Goal: Check status: Check status

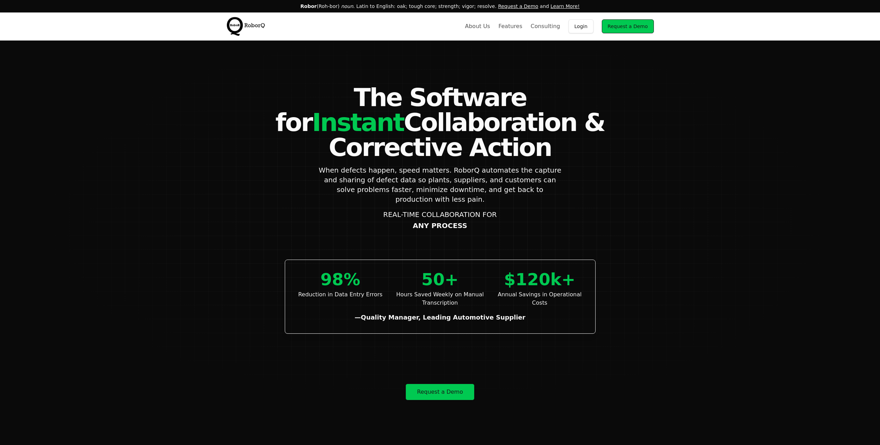
click at [582, 29] on link "Login" at bounding box center [580, 26] width 25 height 14
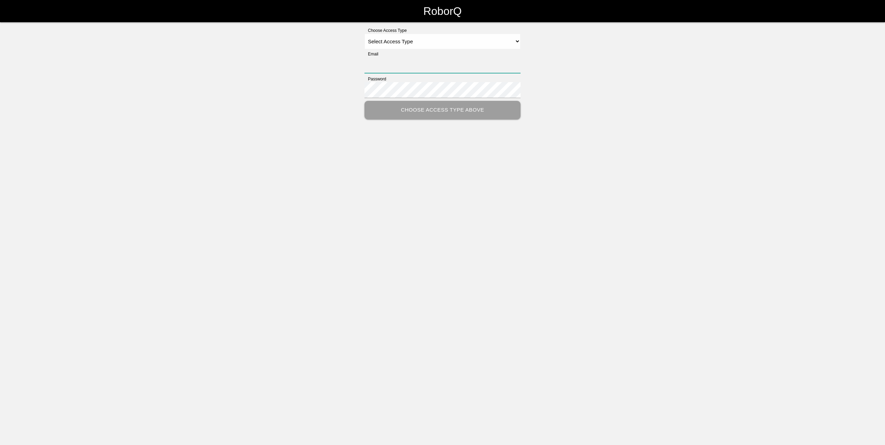
type input "[PERSON_NAME][EMAIL_ADDRESS][PERSON_NAME][DOMAIN_NAME]"
click at [382, 45] on select "Select Access Type Admin Customer Supervisor Worker" at bounding box center [442, 42] width 156 height 16
select select "Customer"
click at [364, 34] on select "Select Access Type Admin Customer Supervisor Worker" at bounding box center [442, 42] width 156 height 16
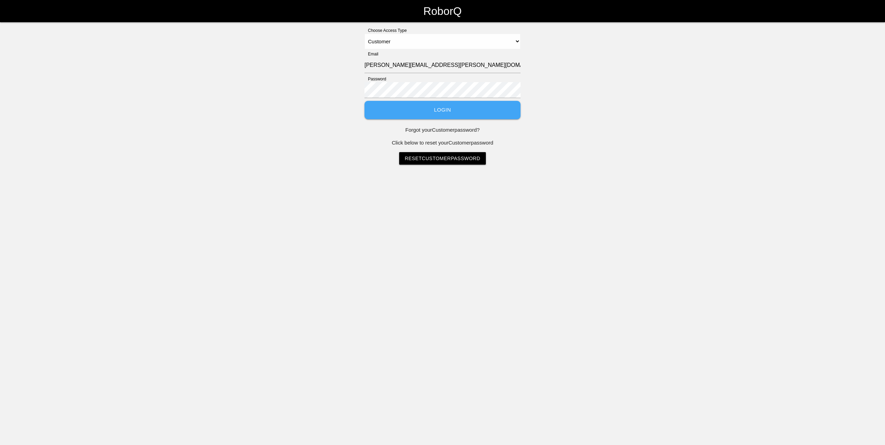
drag, startPoint x: 402, startPoint y: 114, endPoint x: 401, endPoint y: 109, distance: 5.7
click at [402, 114] on button "Login" at bounding box center [442, 110] width 156 height 18
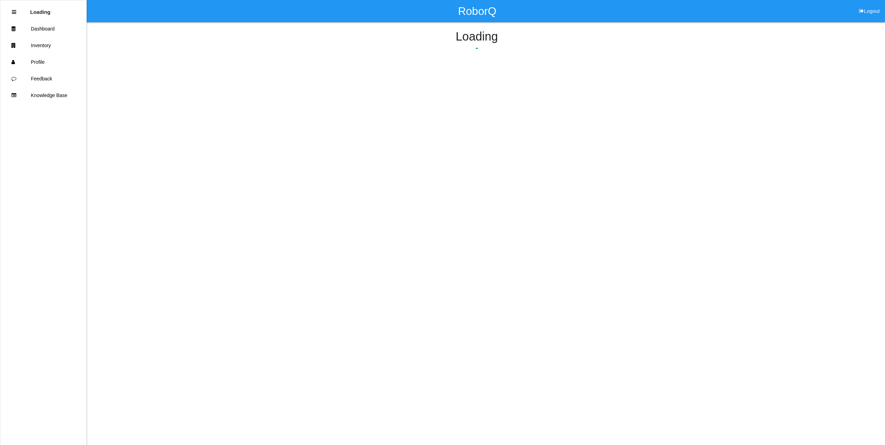
click at [401, 102] on html "RoborQ Logout Loading Dashboard Inventory Profile Feedback Knowledge Base Loadi…" at bounding box center [442, 51] width 885 height 102
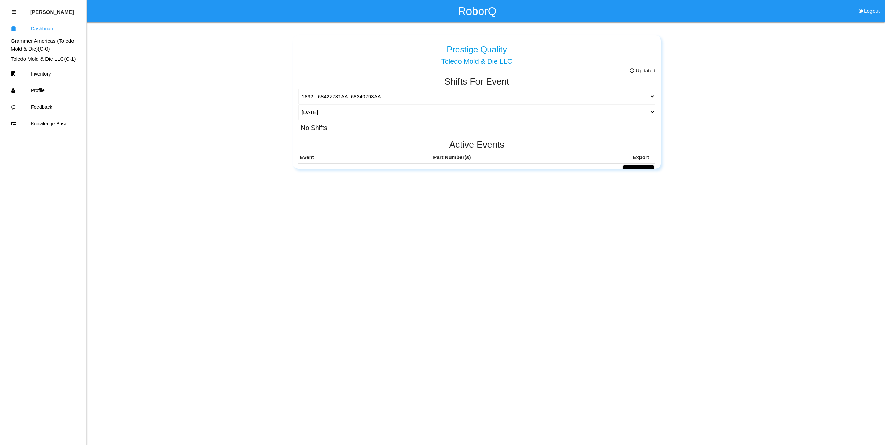
click at [232, 164] on div "Prestige Quality Grammer Americas ([GEOGRAPHIC_DATA] Mold & Die) Prestige Quali…" at bounding box center [476, 99] width 745 height 139
drag, startPoint x: 262, startPoint y: 160, endPoint x: 244, endPoint y: 153, distance: 19.8
click at [222, 149] on div "Prestige Quality Grammer Americas ([GEOGRAPHIC_DATA] Mold & Die) Prestige Quali…" at bounding box center [476, 99] width 745 height 139
drag, startPoint x: 261, startPoint y: 158, endPoint x: 213, endPoint y: 153, distance: 48.8
click at [219, 148] on div "Prestige Quality Grammer Americas ([GEOGRAPHIC_DATA] Mold & Die) Prestige Quali…" at bounding box center [476, 99] width 745 height 139
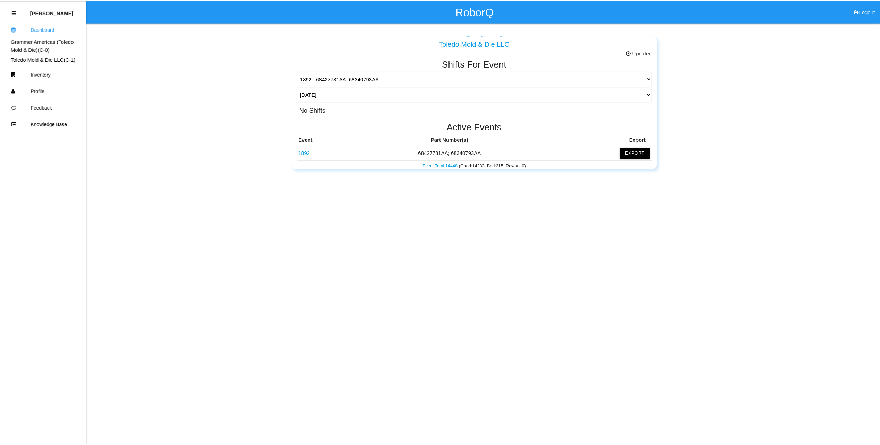
scroll to position [35, 0]
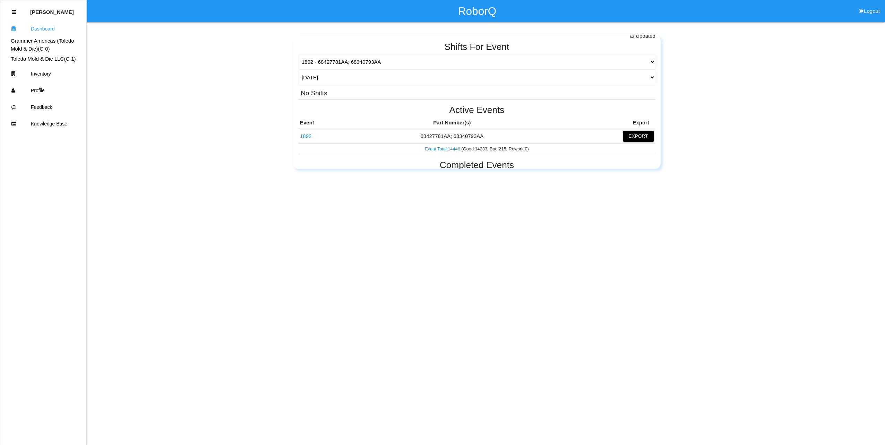
click at [311, 134] on td "1892" at bounding box center [324, 136] width 53 height 15
click at [308, 136] on link "1892" at bounding box center [305, 136] width 11 height 6
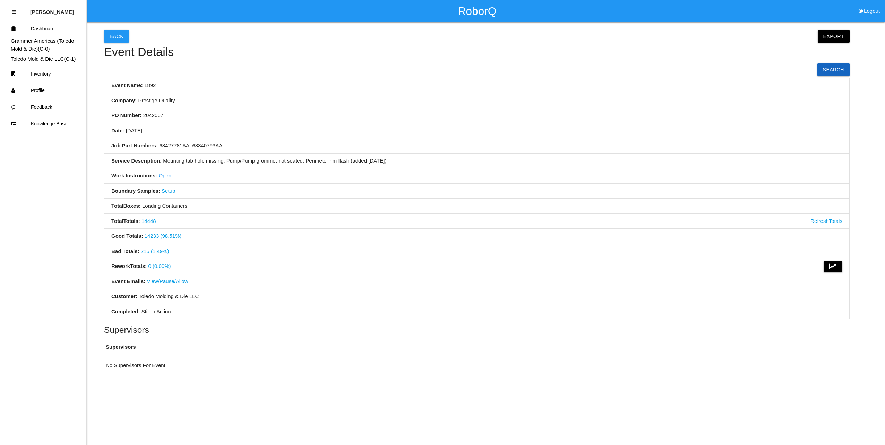
drag, startPoint x: 332, startPoint y: 142, endPoint x: 294, endPoint y: 134, distance: 38.4
click at [277, 128] on li "Date: [DATE]" at bounding box center [476, 130] width 745 height 15
drag, startPoint x: 318, startPoint y: 141, endPoint x: 272, endPoint y: 129, distance: 47.3
click at [260, 124] on li "Date: [DATE]" at bounding box center [476, 130] width 745 height 15
drag, startPoint x: 304, startPoint y: 145, endPoint x: 252, endPoint y: 116, distance: 59.3
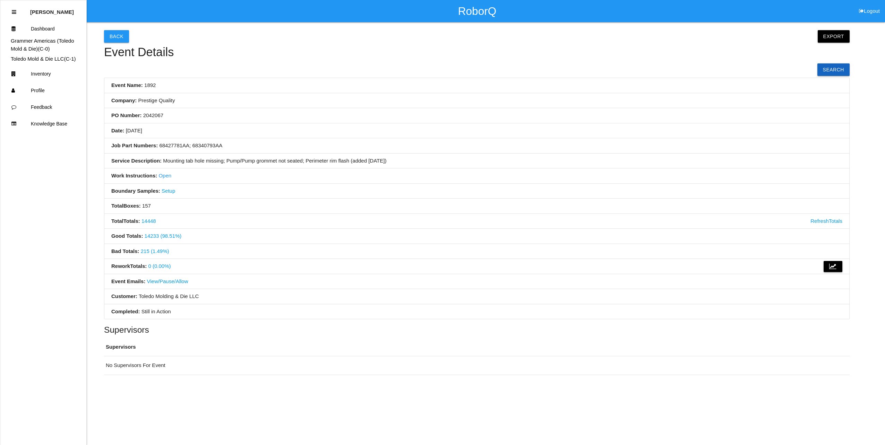
click at [252, 116] on li "PO Number: 2042067" at bounding box center [476, 115] width 745 height 15
drag, startPoint x: 318, startPoint y: 149, endPoint x: 276, endPoint y: 115, distance: 53.8
click at [272, 114] on li "PO Number: 2042067" at bounding box center [476, 115] width 745 height 15
drag, startPoint x: 310, startPoint y: 142, endPoint x: 287, endPoint y: 122, distance: 30.5
click at [287, 122] on li "PO Number: 2042067" at bounding box center [476, 115] width 745 height 15
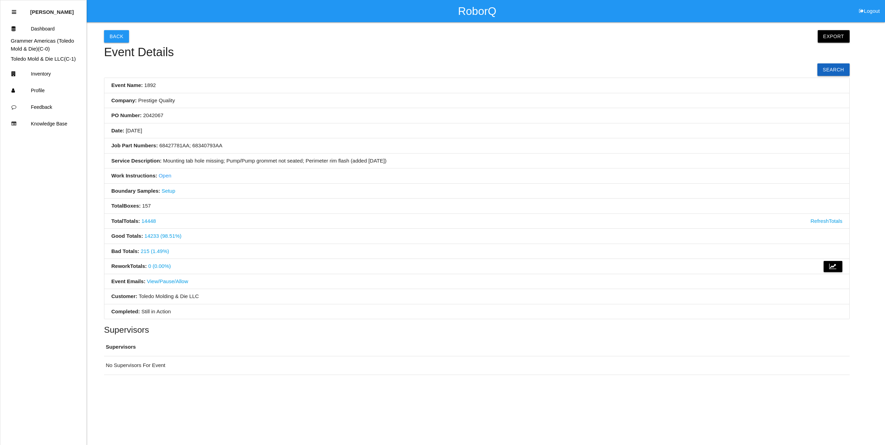
click at [156, 253] on link "215 (1.49%)" at bounding box center [155, 251] width 28 height 6
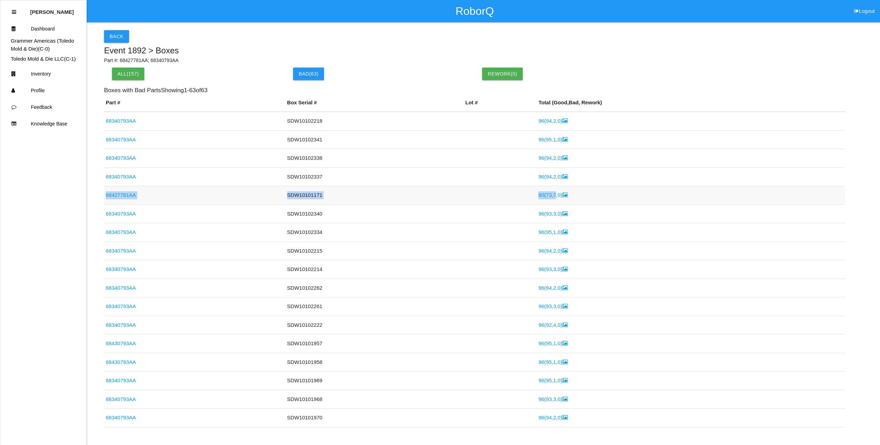
drag, startPoint x: 104, startPoint y: 195, endPoint x: 545, endPoint y: 190, distance: 440.6
click at [545, 190] on tr "68427781AA SDW10101171 80 ( 73 , 7 , 0 )" at bounding box center [474, 195] width 740 height 19
click at [369, 189] on td "SDW10101171" at bounding box center [374, 195] width 178 height 19
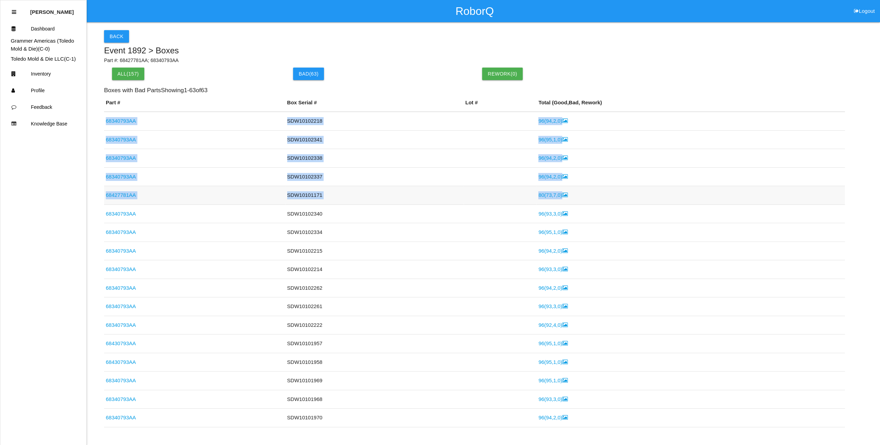
drag, startPoint x: 105, startPoint y: 120, endPoint x: 561, endPoint y: 199, distance: 463.4
copy tbody "68340793AA SDW10102218 96 ( 94 , 2 , 0 ) 68340793AA SDW10102341 96 ( 95 , 1 , 0…"
click at [632, 197] on td "80 ( 73 , 7 , 0 )" at bounding box center [690, 195] width 308 height 19
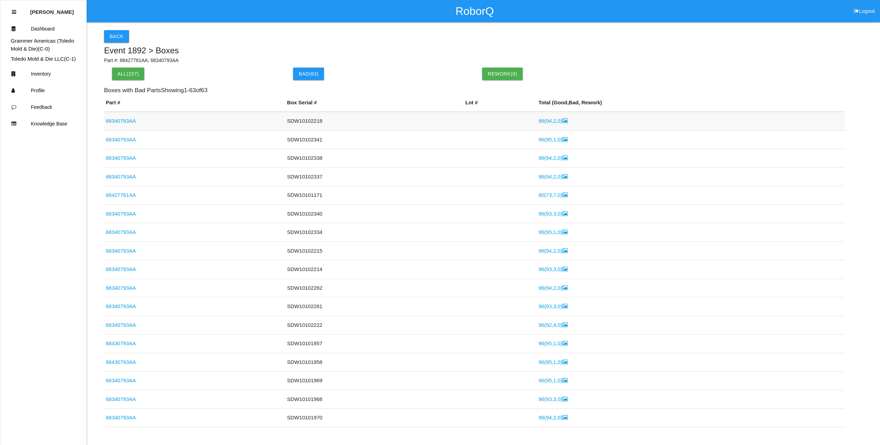
click at [119, 121] on link "68340793AA" at bounding box center [121, 121] width 30 height 6
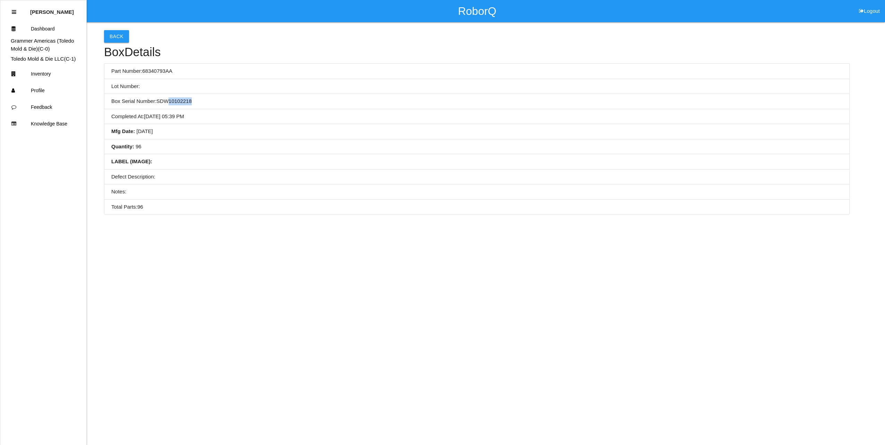
drag, startPoint x: 192, startPoint y: 101, endPoint x: 160, endPoint y: 94, distance: 32.3
click at [161, 94] on li "Box Serial Number: SDW10102218" at bounding box center [476, 101] width 745 height 15
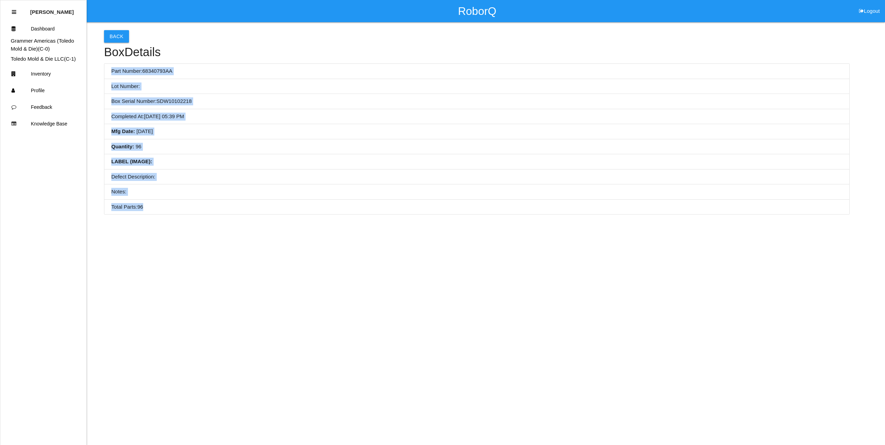
drag, startPoint x: 160, startPoint y: 94, endPoint x: 219, endPoint y: 211, distance: 130.9
click at [219, 211] on ul "Part Number: 68340793AA Lot Number: Box Serial Number: SDW10102218 Completed At…" at bounding box center [476, 138] width 745 height 151
copy ul "Part Number: 68340793AA Lot Number: Box Serial Number: SDW10102218 Completed At…"
drag, startPoint x: 328, startPoint y: 123, endPoint x: 281, endPoint y: 112, distance: 48.3
click at [327, 123] on li "Completed At : [DATE] 05:39 PM" at bounding box center [476, 116] width 745 height 15
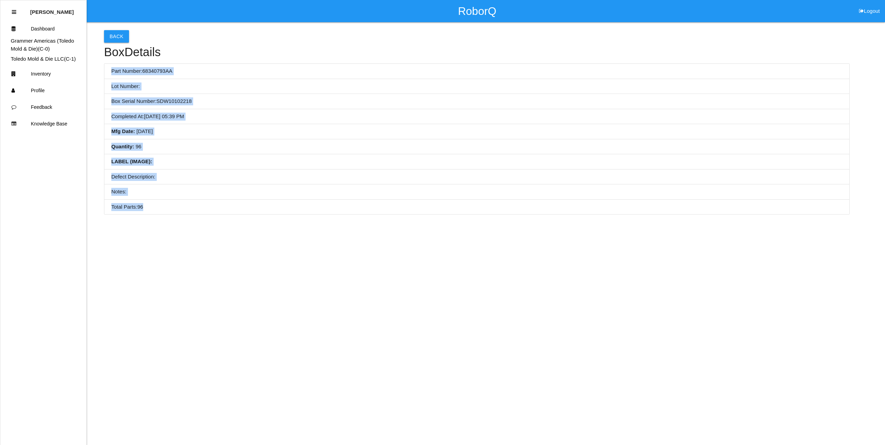
click at [257, 87] on li "Lot Number:" at bounding box center [476, 86] width 745 height 15
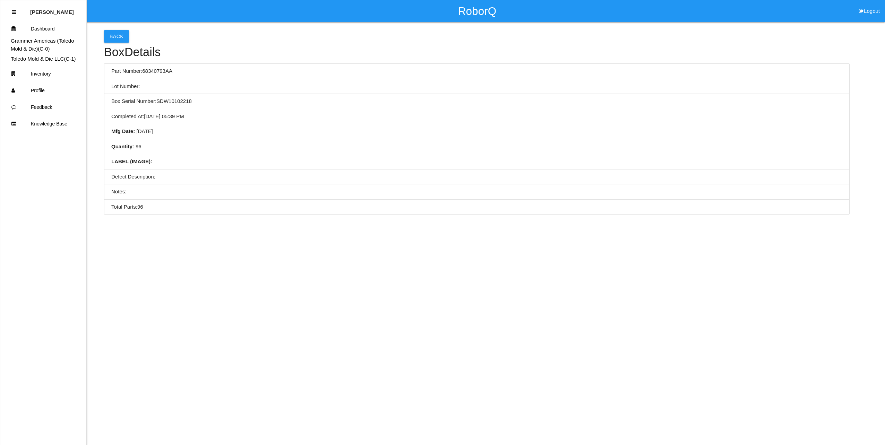
drag, startPoint x: 321, startPoint y: 120, endPoint x: 280, endPoint y: 120, distance: 41.3
click at [280, 120] on li "Completed At : [DATE] 05:39 PM" at bounding box center [476, 116] width 745 height 15
click at [114, 37] on button "Back" at bounding box center [116, 36] width 25 height 12
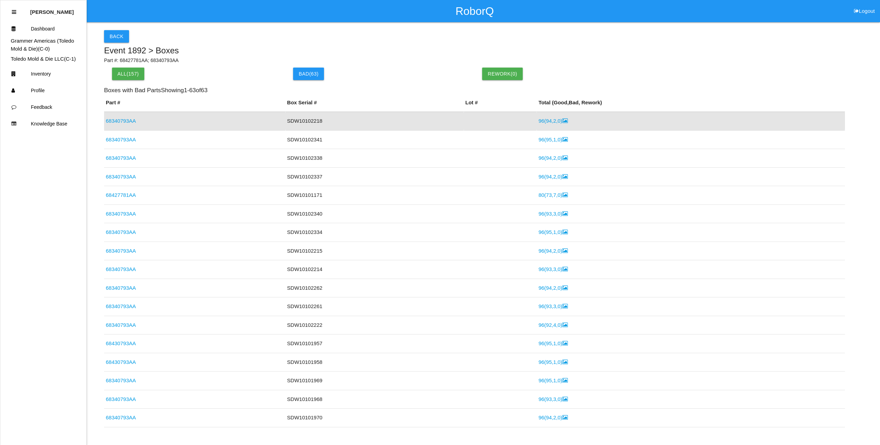
click at [538, 120] on link "96 ( 94 , 2 , 0 )" at bounding box center [552, 121] width 29 height 6
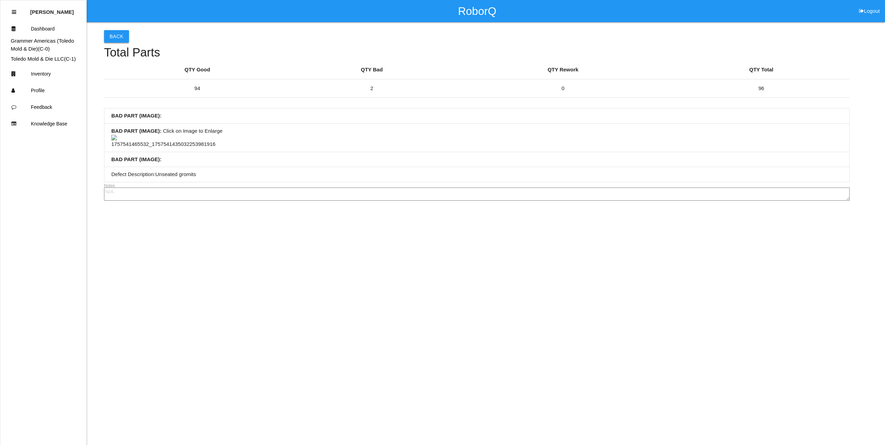
click at [112, 36] on button "Back" at bounding box center [116, 36] width 25 height 12
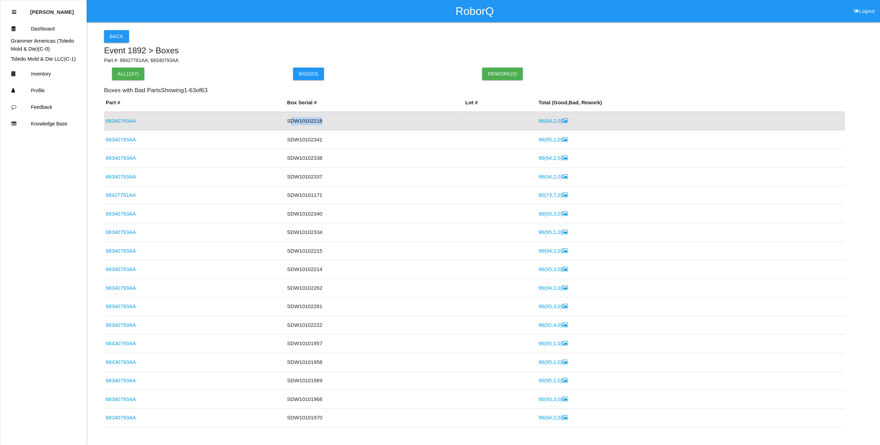
drag, startPoint x: 319, startPoint y: 119, endPoint x: 284, endPoint y: 119, distance: 34.3
click at [285, 119] on td "SDW10102218" at bounding box center [374, 121] width 178 height 19
copy td "DW10102218"
click at [319, 122] on td "SDW10102218" at bounding box center [374, 121] width 178 height 19
click at [319, 121] on td "SDW10102218" at bounding box center [374, 121] width 178 height 19
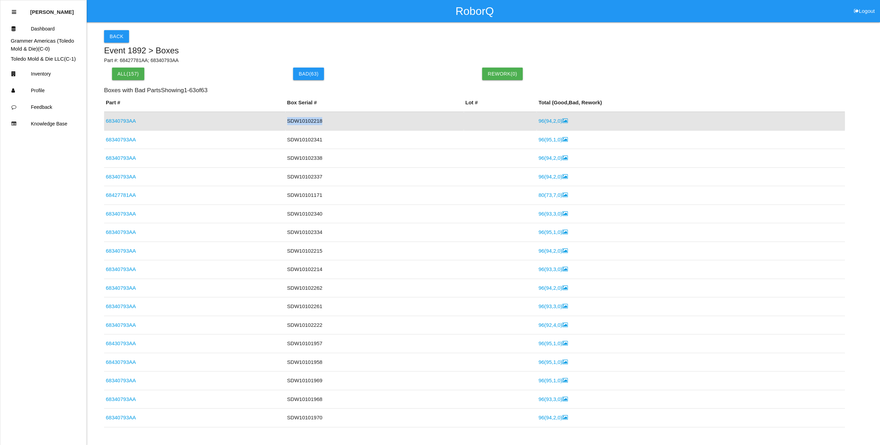
drag, startPoint x: 318, startPoint y: 121, endPoint x: 286, endPoint y: 121, distance: 32.6
click at [286, 121] on td "SDW10102218" at bounding box center [374, 121] width 178 height 19
copy td "SDW10102218"
drag, startPoint x: 318, startPoint y: 139, endPoint x: 280, endPoint y: 141, distance: 37.5
click at [280, 141] on tr "68340793AA SDW10102341 96 ( 95 , 1 , 0 )" at bounding box center [474, 139] width 740 height 19
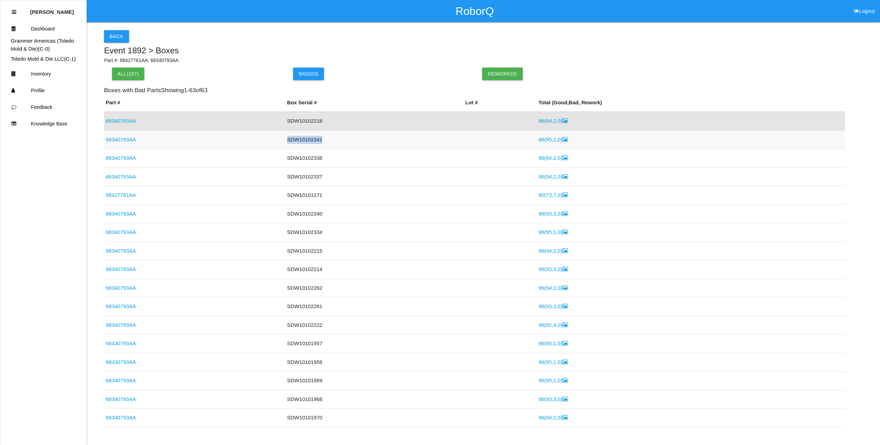
copy tr "SDW10102341"
click at [352, 177] on td "SDW10102337" at bounding box center [374, 176] width 178 height 19
drag, startPoint x: 282, startPoint y: 158, endPoint x: 316, endPoint y: 160, distance: 34.0
click at [316, 160] on td "SDW10102338" at bounding box center [374, 158] width 178 height 19
copy td "SDW10102338"
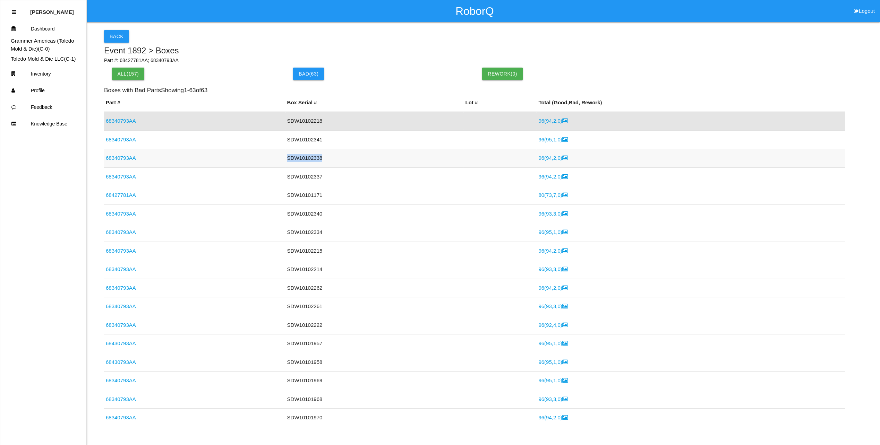
click at [380, 165] on td "SDW10102338" at bounding box center [374, 158] width 178 height 19
drag, startPoint x: 283, startPoint y: 177, endPoint x: 316, endPoint y: 177, distance: 32.6
click at [316, 177] on td "SDW10102337" at bounding box center [374, 176] width 178 height 19
click at [407, 180] on td "SDW10102337" at bounding box center [374, 176] width 178 height 19
drag, startPoint x: 401, startPoint y: 207, endPoint x: 382, endPoint y: 202, distance: 19.2
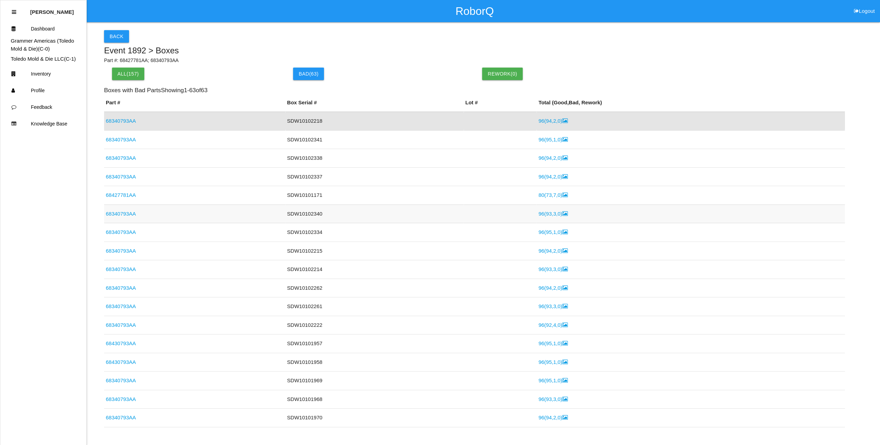
click at [401, 206] on td "SDW10102340" at bounding box center [374, 214] width 178 height 19
drag, startPoint x: 282, startPoint y: 195, endPoint x: 316, endPoint y: 197, distance: 33.7
click at [316, 197] on td "SDW10101171" at bounding box center [374, 195] width 178 height 19
copy td "SDW10101171"
drag, startPoint x: 366, startPoint y: 200, endPoint x: 380, endPoint y: 202, distance: 14.4
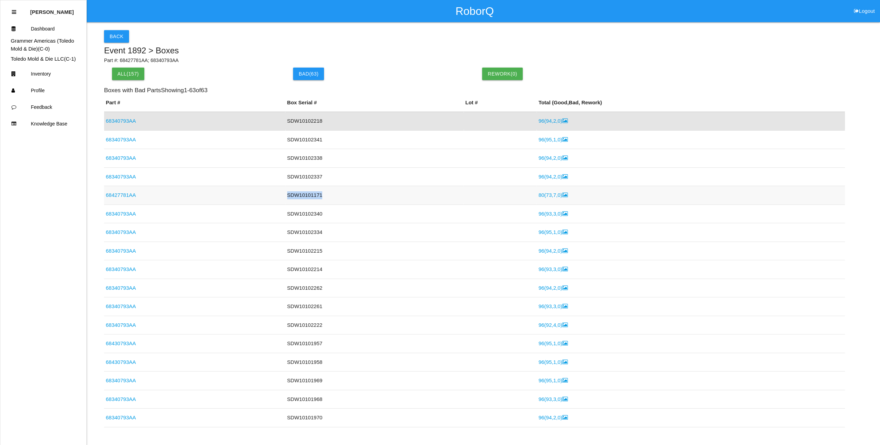
click at [367, 200] on td "SDW10101171" at bounding box center [374, 195] width 178 height 19
click at [397, 201] on td "SDW10101171" at bounding box center [374, 195] width 178 height 19
click at [364, 162] on td "SDW10102338" at bounding box center [374, 158] width 178 height 19
click at [538, 124] on link "96 ( 94 , 2 , 0 )" at bounding box center [552, 121] width 29 height 6
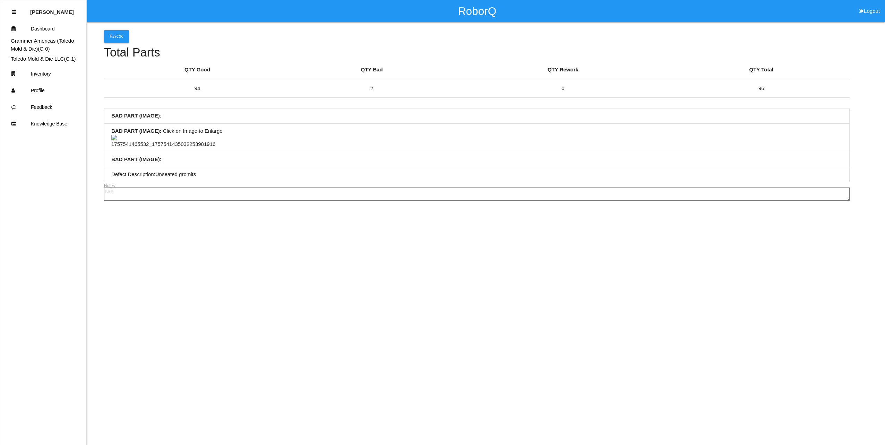
click at [119, 35] on button "Back" at bounding box center [116, 36] width 25 height 12
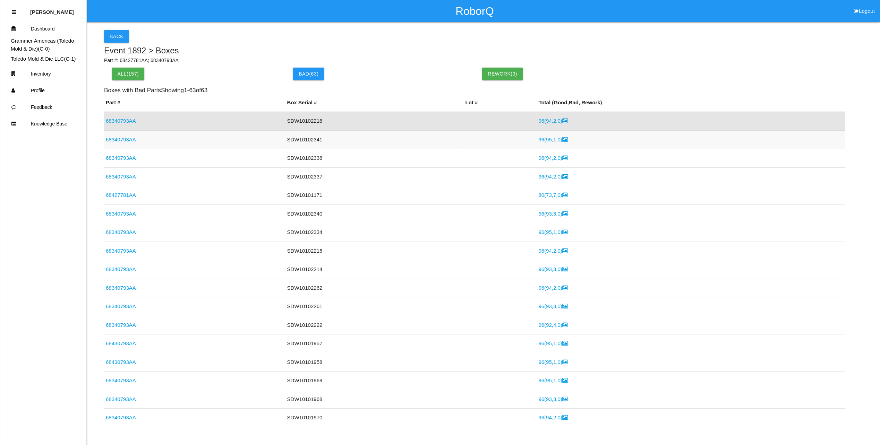
click at [132, 139] on link "68340793AA" at bounding box center [121, 140] width 30 height 6
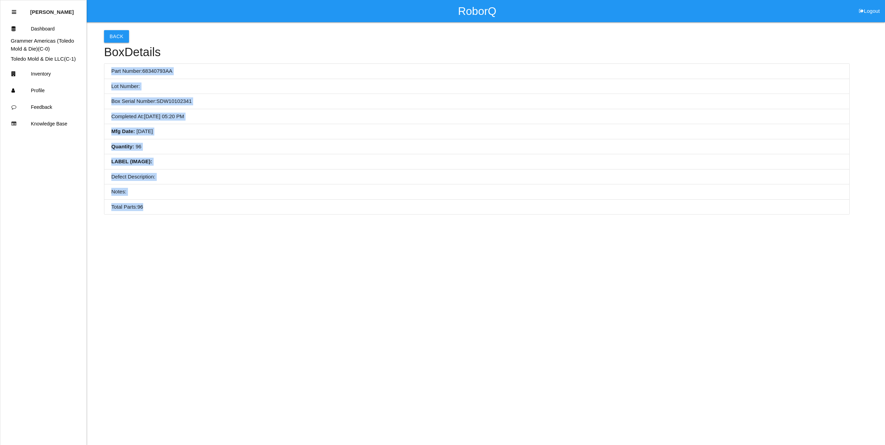
drag, startPoint x: 111, startPoint y: 71, endPoint x: 197, endPoint y: 206, distance: 160.2
click at [197, 206] on ul "Part Number: 68340793AA Lot Number: Box Serial Number: SDW10102341 Completed At…" at bounding box center [476, 138] width 745 height 151
copy ul "Part Number: 68340793AA Lot Number: Box Serial Number: SDW10102341 Completed At…"
click at [113, 36] on button "Back" at bounding box center [116, 36] width 25 height 12
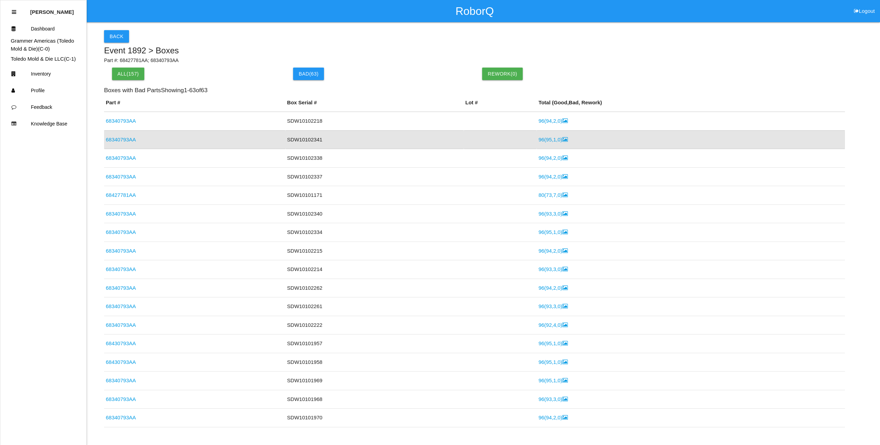
click at [546, 142] on link "96 ( 95 , 1 , 0 )" at bounding box center [552, 140] width 29 height 6
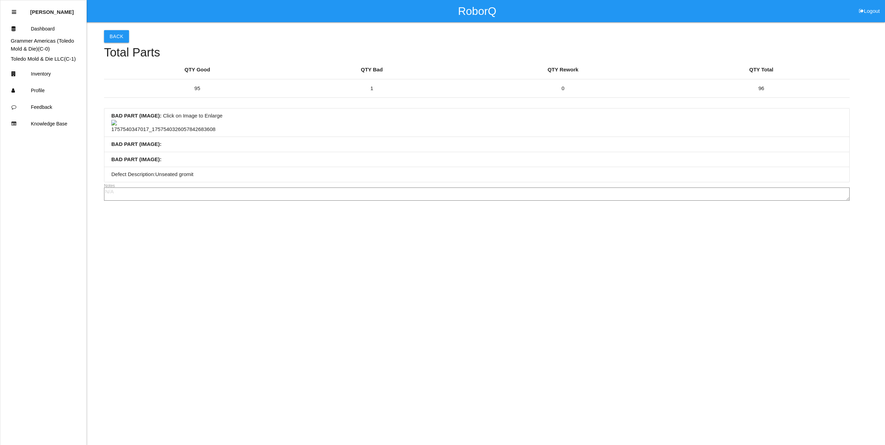
click at [371, 137] on li "BAD PART (IMAGE) : Click on Image to Enlarge" at bounding box center [476, 123] width 745 height 28
click at [345, 137] on li "BAD PART (IMAGE) : Click on Image to Enlarge" at bounding box center [476, 123] width 745 height 28
click at [118, 42] on button "Back" at bounding box center [116, 36] width 25 height 12
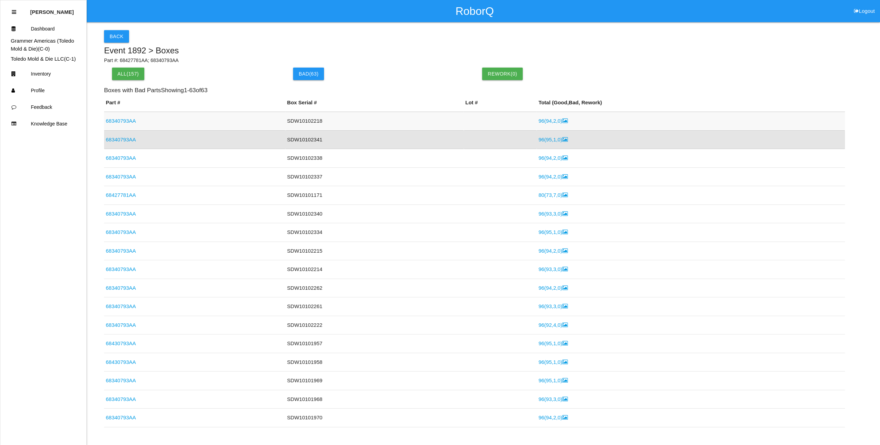
click at [540, 123] on link "96 ( 94 , 2 , 0 )" at bounding box center [552, 121] width 29 height 6
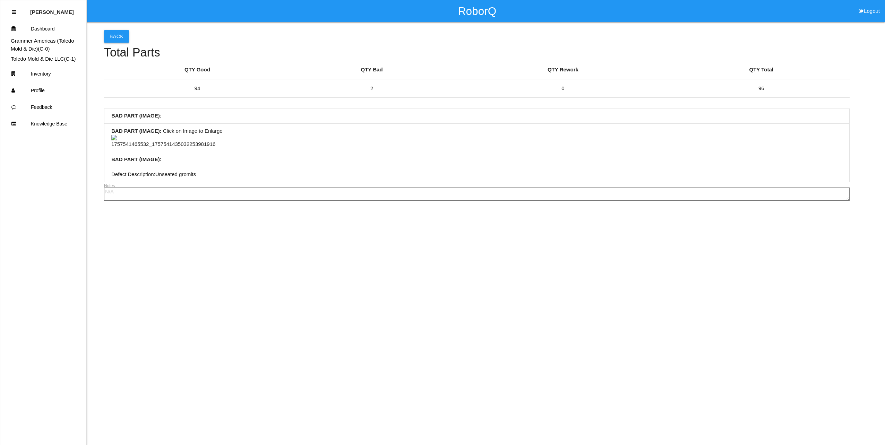
click at [120, 36] on button "Back" at bounding box center [116, 36] width 25 height 12
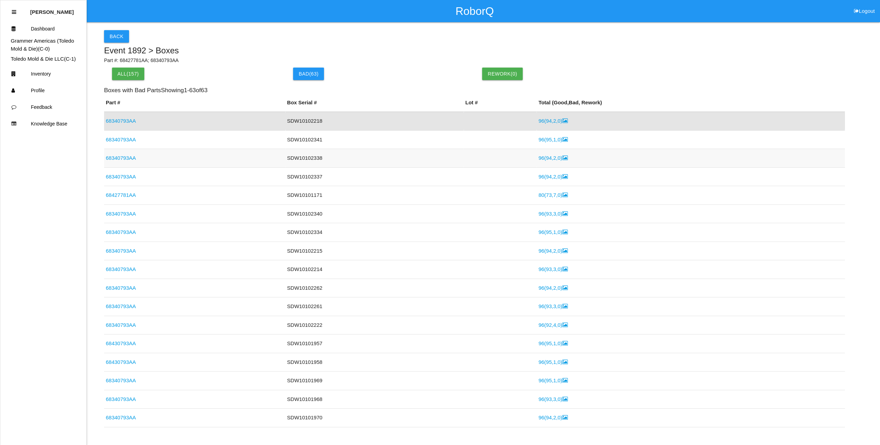
click at [546, 157] on link "96 ( 94 , 2 , 0 )" at bounding box center [552, 158] width 29 height 6
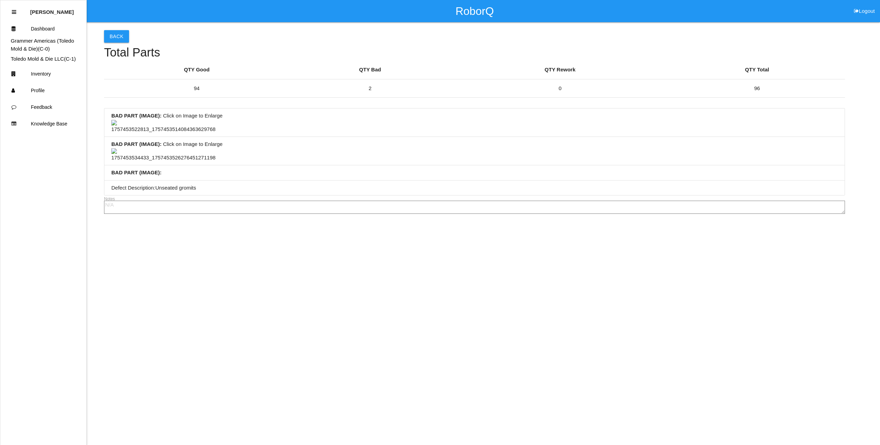
click at [171, 133] on img at bounding box center [163, 127] width 104 height 14
click at [258, 128] on img at bounding box center [184, 124] width 147 height 8
click at [120, 34] on button "Back" at bounding box center [116, 36] width 25 height 12
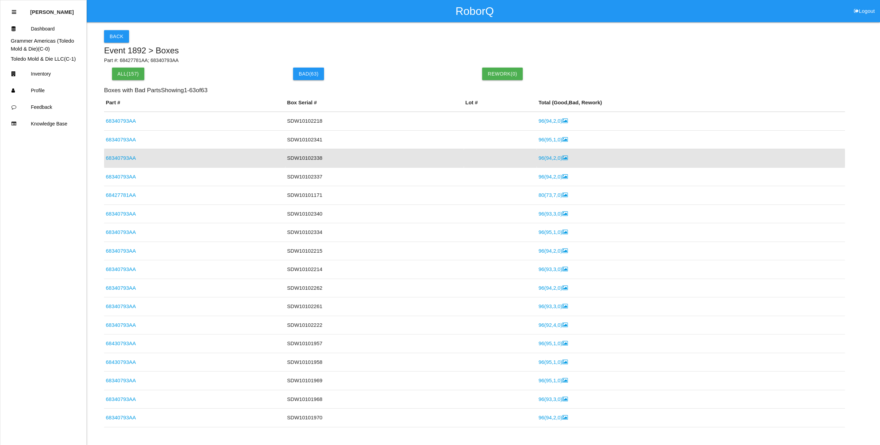
click at [124, 157] on link "68340793AA" at bounding box center [121, 158] width 30 height 6
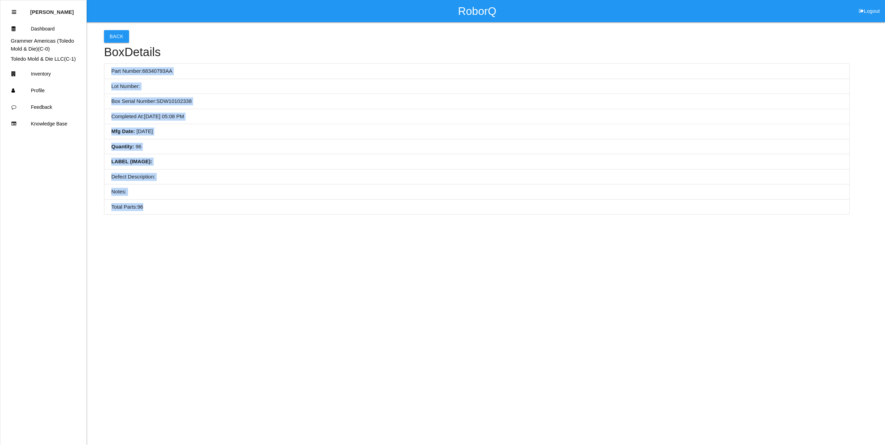
drag, startPoint x: 116, startPoint y: 75, endPoint x: 184, endPoint y: 203, distance: 145.3
click at [184, 203] on ul "Part Number: 68340793AA Lot Number: Box Serial Number: SDW10102338 Completed At…" at bounding box center [476, 138] width 745 height 151
copy ul "Part Number: 68340793AA Lot Number: Box Serial Number: SDW10102338 Completed At…"
click at [345, 159] on li "LABEL (IMAGE) :" at bounding box center [476, 161] width 745 height 15
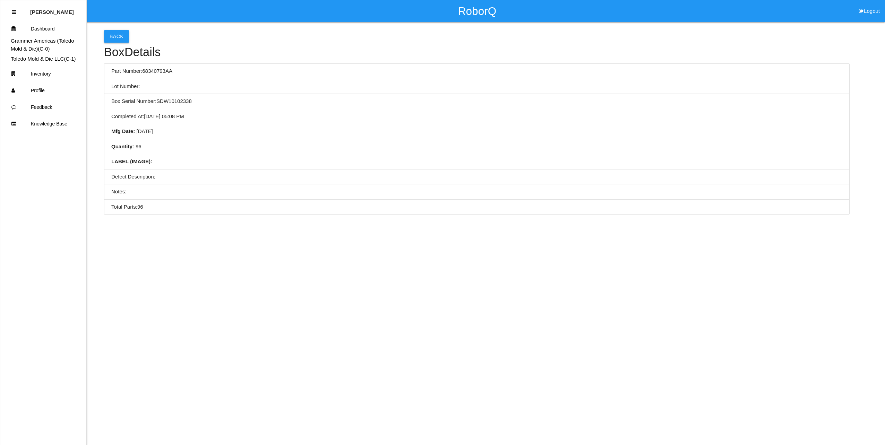
click at [118, 39] on button "Back" at bounding box center [116, 36] width 25 height 12
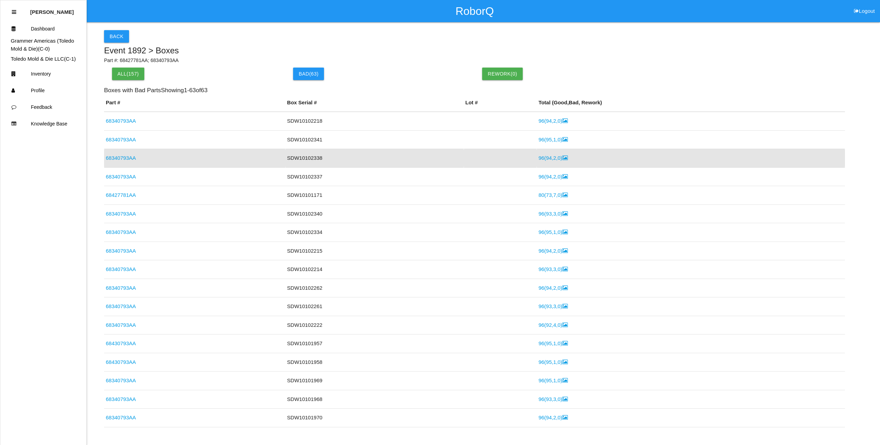
click at [538, 159] on link "96 ( 94 , 2 , 0 )" at bounding box center [552, 158] width 29 height 6
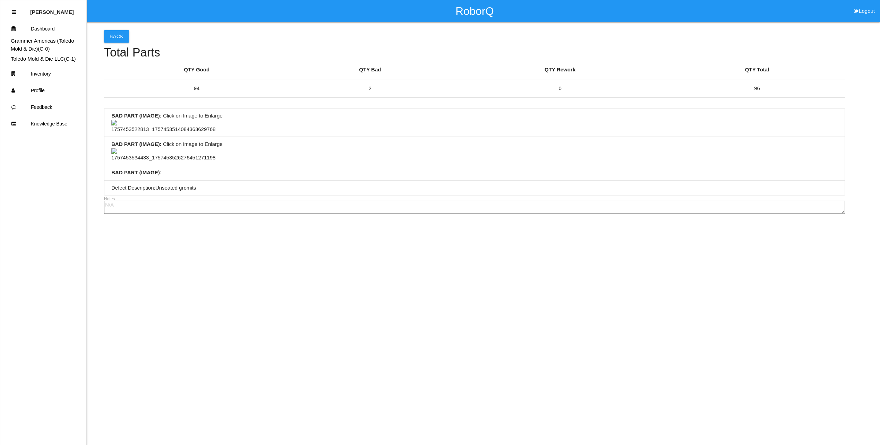
click at [397, 165] on li "BAD PART (IMAGE) : Click on Image to Enlarge" at bounding box center [474, 151] width 740 height 28
click at [114, 38] on button "Back" at bounding box center [116, 36] width 25 height 12
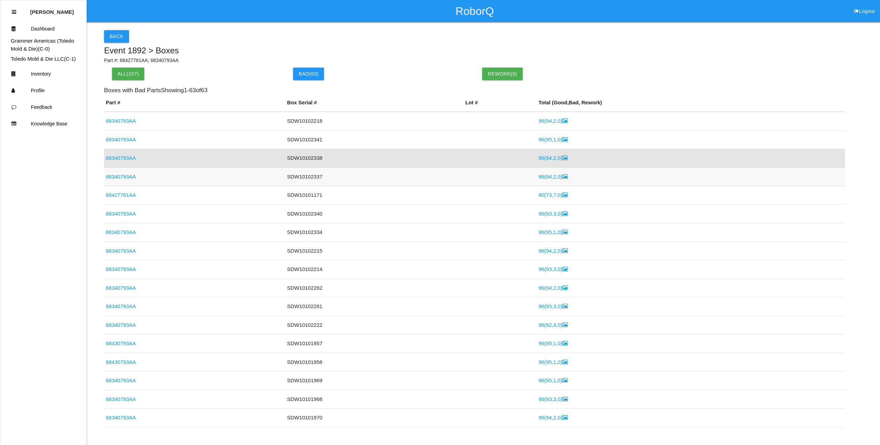
click at [132, 176] on link "68340793AA" at bounding box center [121, 177] width 30 height 6
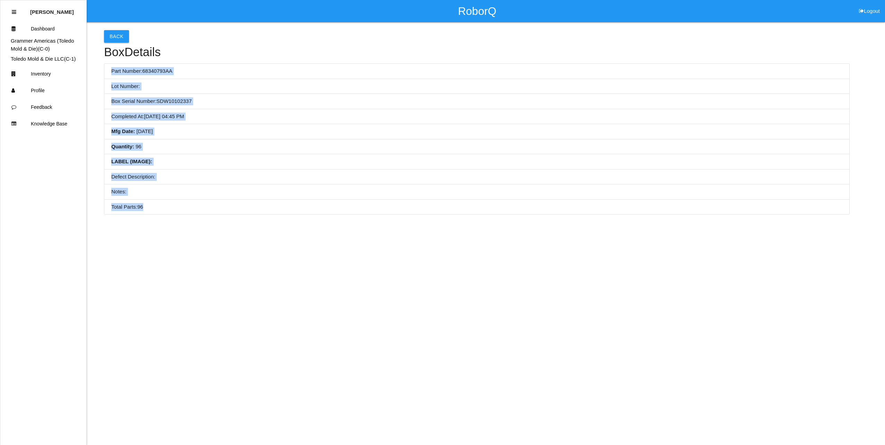
drag, startPoint x: 112, startPoint y: 70, endPoint x: 212, endPoint y: 201, distance: 164.6
click at [212, 201] on ul "Part Number: 68340793AA Lot Number: Box Serial Number: SDW10102337 Completed At…" at bounding box center [476, 138] width 745 height 151
copy ul "Part Number: 68340793AA Lot Number: Box Serial Number: SDW10102337 Completed At…"
click at [378, 156] on li "LABEL (IMAGE) :" at bounding box center [476, 161] width 745 height 15
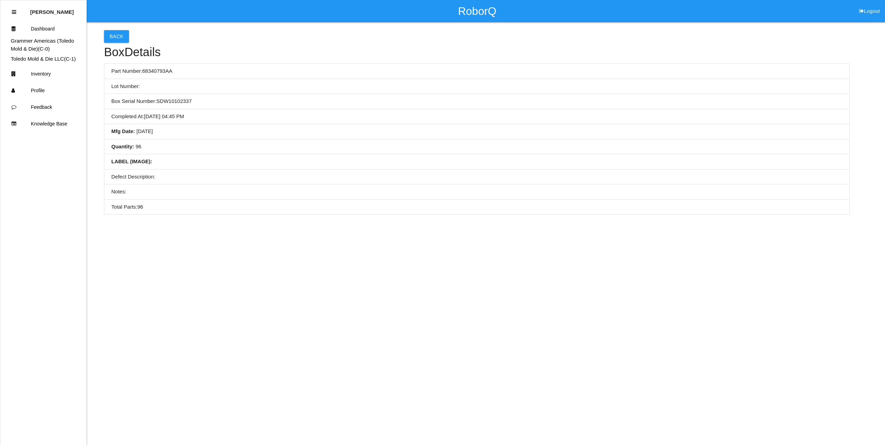
drag, startPoint x: 341, startPoint y: 107, endPoint x: 336, endPoint y: 107, distance: 5.6
click at [339, 107] on li "Box Serial Number: SDW10102337" at bounding box center [476, 101] width 745 height 15
click at [115, 35] on button "Back" at bounding box center [116, 36] width 25 height 12
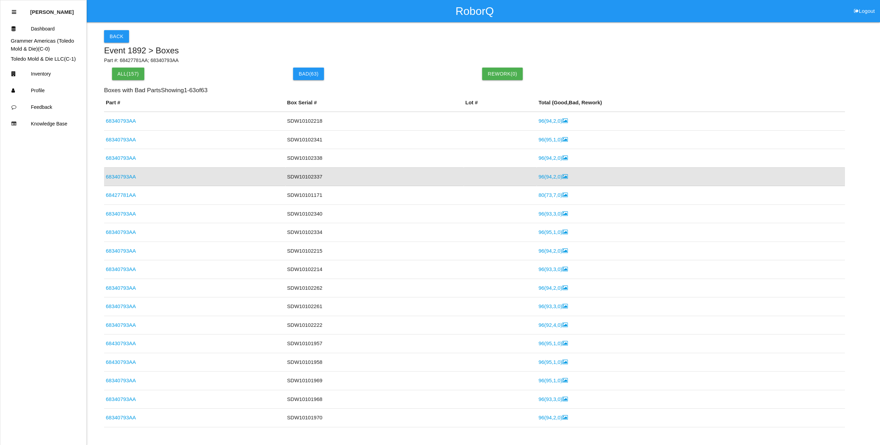
click at [544, 177] on link "96 ( 94 , 2 , 0 )" at bounding box center [552, 177] width 29 height 6
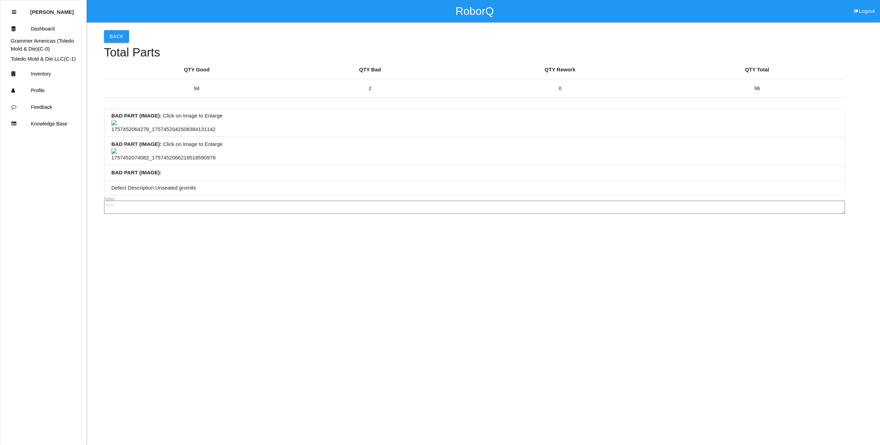
click at [400, 137] on li "BAD PART (IMAGE) : Click on Image to Enlarge" at bounding box center [474, 123] width 740 height 28
drag, startPoint x: 336, startPoint y: 314, endPoint x: 523, endPoint y: 271, distance: 191.8
click at [337, 165] on li "BAD PART (IMAGE) : Click on Image to Enlarge" at bounding box center [474, 151] width 740 height 28
click at [125, 38] on button "Back" at bounding box center [116, 36] width 25 height 12
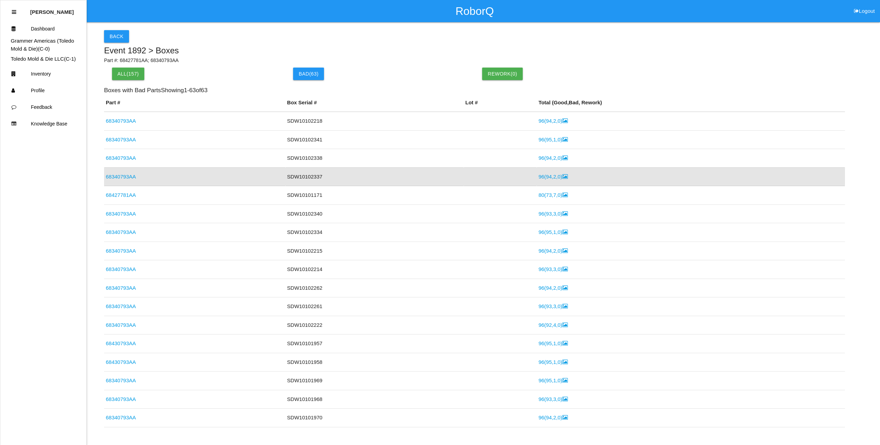
click at [132, 192] on link "68427781AA" at bounding box center [121, 195] width 30 height 6
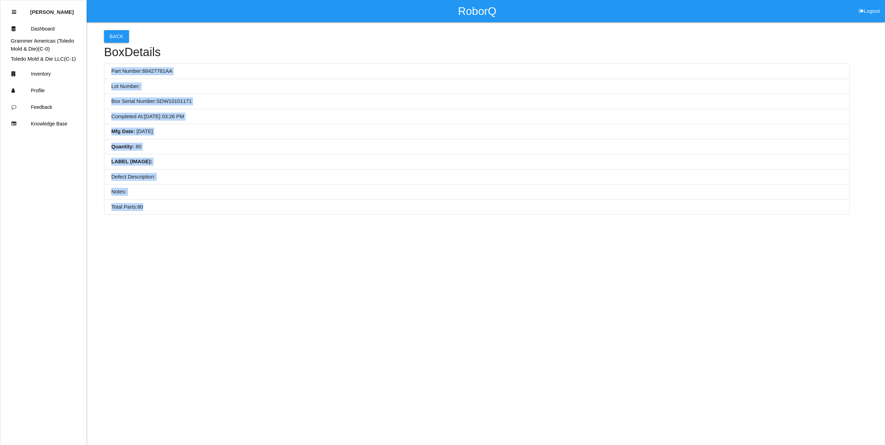
drag, startPoint x: 111, startPoint y: 71, endPoint x: 186, endPoint y: 206, distance: 154.6
click at [186, 206] on ul "Part Number: 68427781AA Lot Number: Box Serial Number: SDW10101171 Completed At…" at bounding box center [476, 138] width 745 height 151
click at [348, 145] on li "Quantity : 80" at bounding box center [476, 146] width 745 height 15
click at [354, 146] on li "Quantity : 80" at bounding box center [476, 146] width 745 height 15
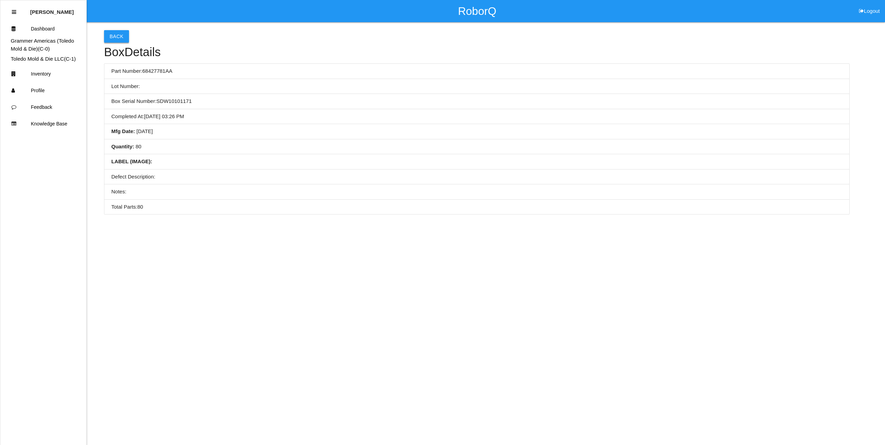
click at [122, 33] on button "Back" at bounding box center [116, 36] width 25 height 12
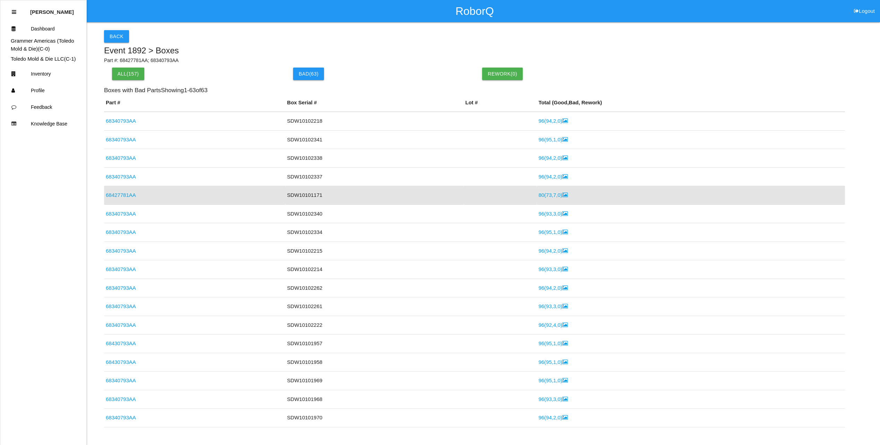
click at [538, 196] on link "80 ( 73 , 7 , 0 )" at bounding box center [552, 195] width 29 height 6
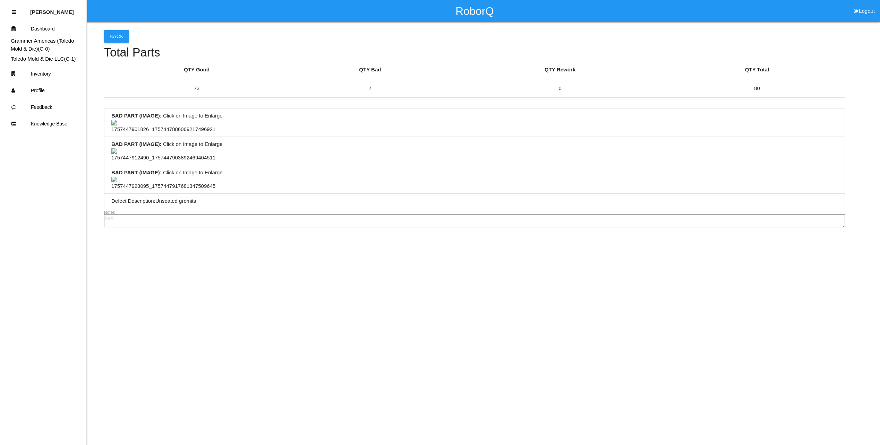
click at [374, 137] on li "BAD PART (IMAGE) : Click on Image to Enlarge" at bounding box center [474, 123] width 740 height 28
drag, startPoint x: 453, startPoint y: 188, endPoint x: 380, endPoint y: 179, distance: 73.0
click at [382, 137] on li "BAD PART (IMAGE) : Click on Image to Enlarge" at bounding box center [474, 123] width 740 height 28
click at [484, 165] on li "BAD PART (IMAGE) : Click on Image to Enlarge" at bounding box center [474, 151] width 740 height 28
click at [115, 32] on button "Back" at bounding box center [116, 36] width 25 height 12
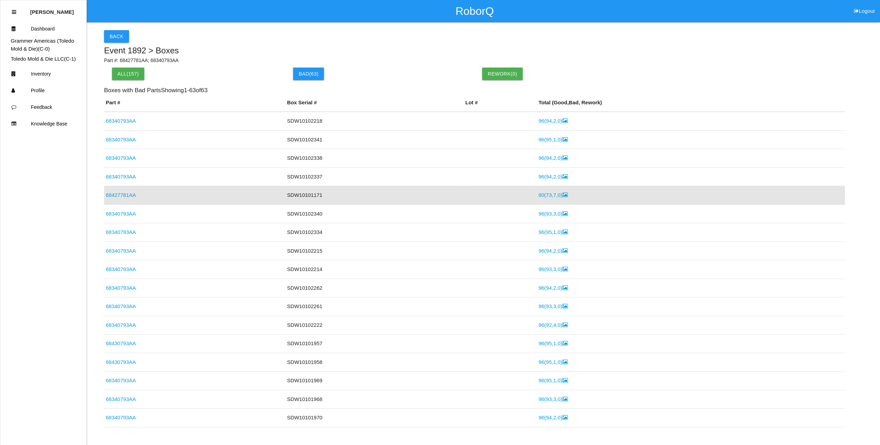
click at [119, 193] on link "68427781AA" at bounding box center [121, 195] width 30 height 6
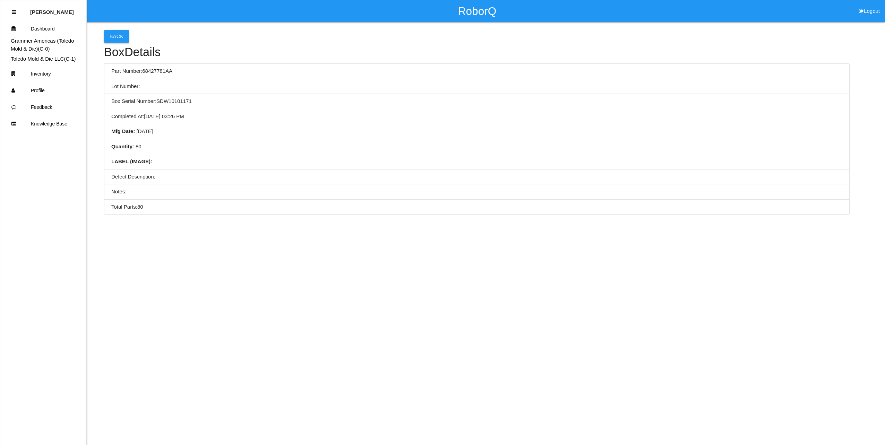
click at [116, 41] on button "Back" at bounding box center [116, 36] width 25 height 12
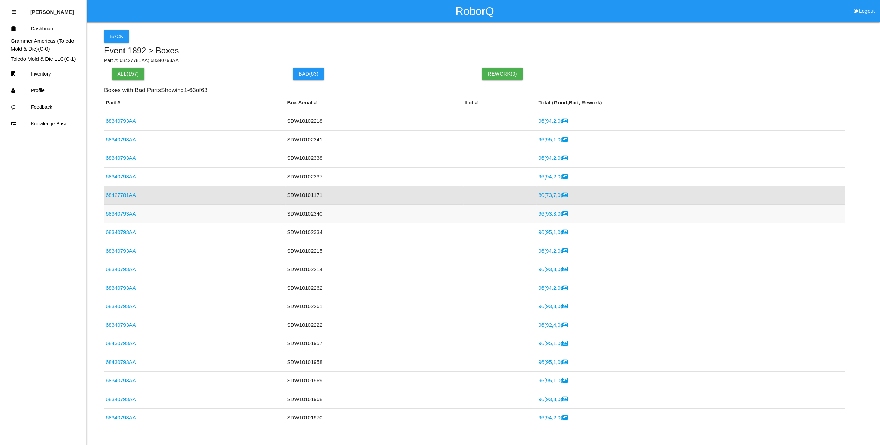
click at [540, 214] on link "96 ( 93 , 3 , 0 )" at bounding box center [552, 214] width 29 height 6
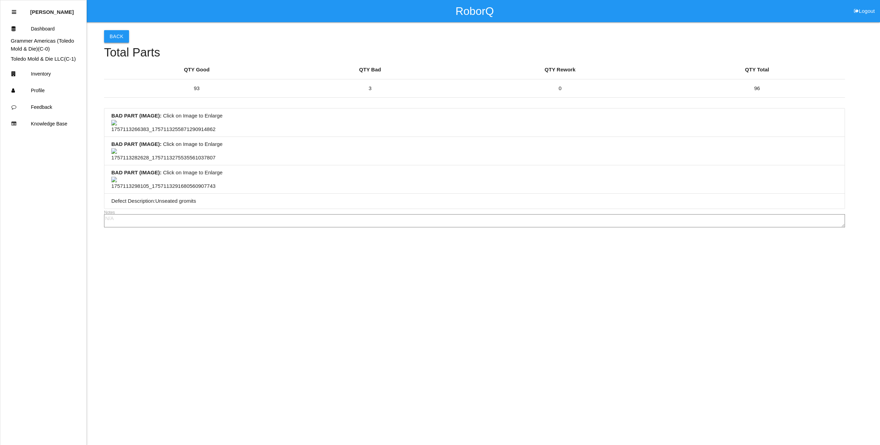
click at [126, 42] on button "Back" at bounding box center [116, 36] width 25 height 12
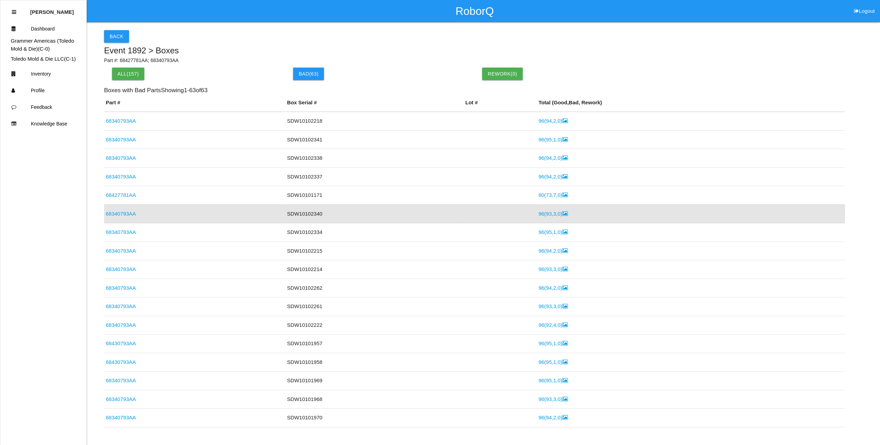
click at [121, 213] on link "68340793AA" at bounding box center [121, 214] width 30 height 6
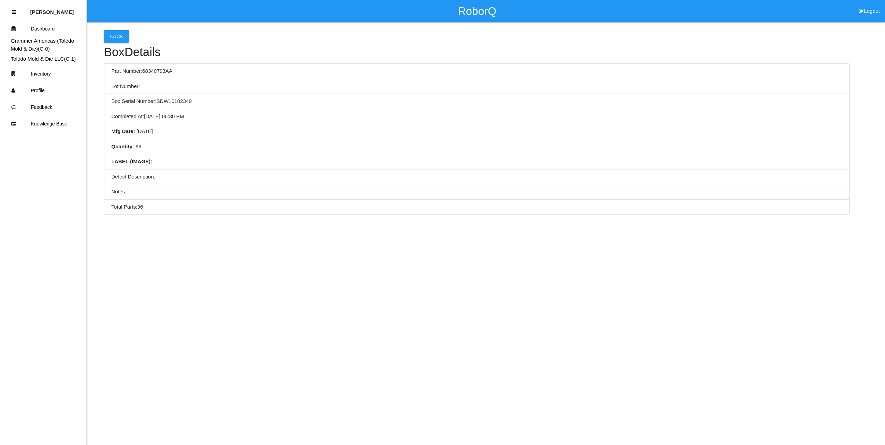
click at [119, 47] on h4 "Box Details" at bounding box center [476, 52] width 745 height 13
click at [122, 41] on button "Back" at bounding box center [116, 36] width 25 height 12
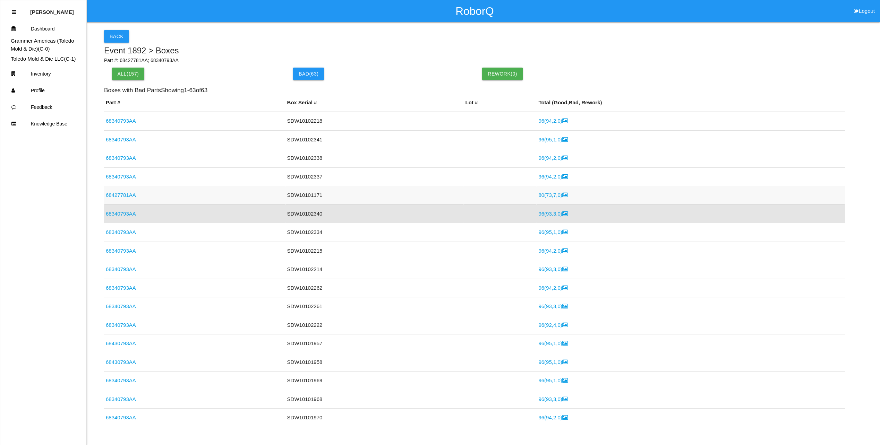
click at [543, 197] on link "80 ( 73 , 7 , 0 )" at bounding box center [552, 195] width 29 height 6
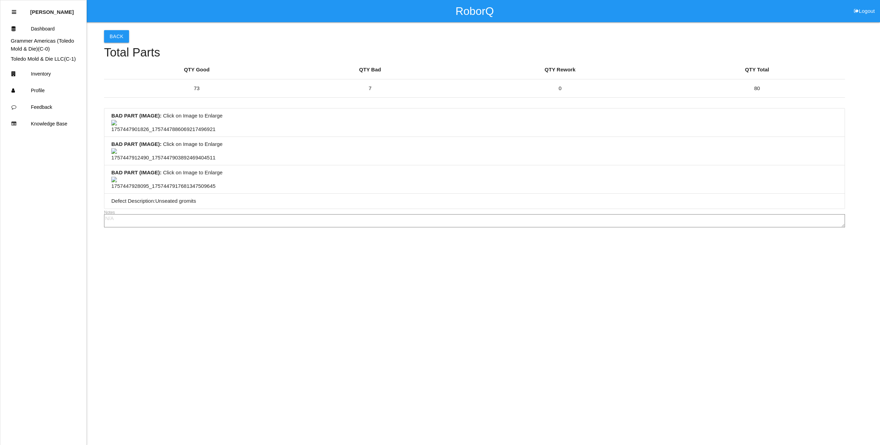
click at [391, 137] on li "BAD PART (IMAGE) : Click on Image to Enlarge" at bounding box center [474, 123] width 740 height 28
click at [335, 165] on li "BAD PART (IMAGE) : Click on Image to Enlarge" at bounding box center [474, 151] width 740 height 28
click at [350, 165] on li "BAD PART (IMAGE) : Click on Image to Enlarge" at bounding box center [474, 151] width 740 height 28
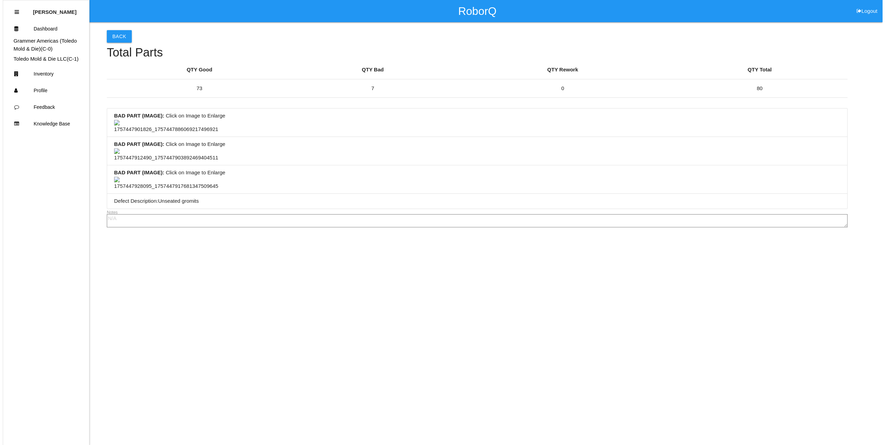
scroll to position [0, 0]
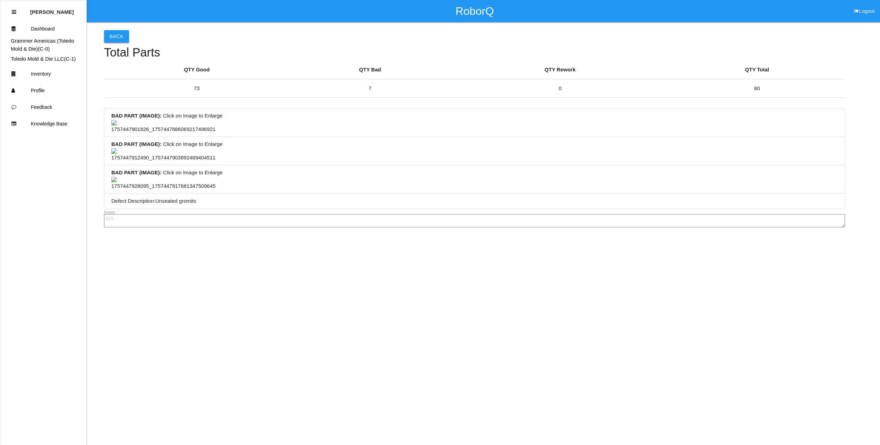
click at [124, 40] on button "Back" at bounding box center [116, 36] width 25 height 12
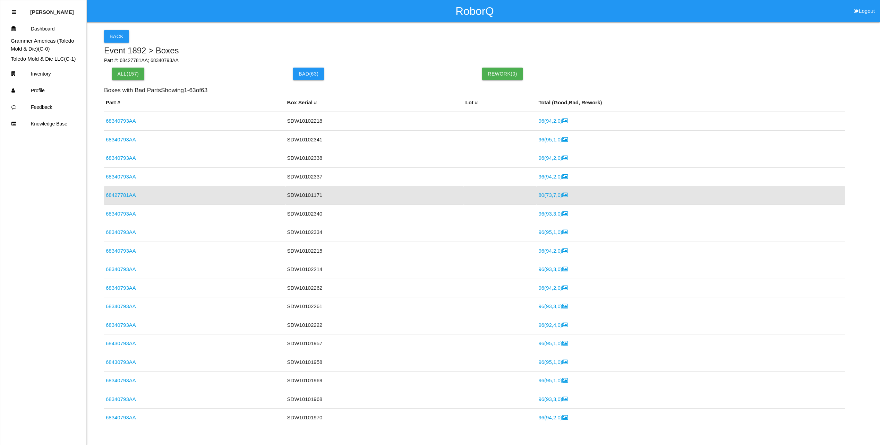
click at [284, 45] on div "Back Event 1892 > Boxes Part #: 68427781AA; 68340793AA All( 157 ) Bad ( 63 ) Re…" at bounding box center [474, 227] width 740 height 410
drag, startPoint x: 344, startPoint y: 45, endPoint x: 299, endPoint y: 43, distance: 44.4
click at [275, 44] on div "Back Event 1892 > Boxes Part #: 68427781AA; 68340793AA All( 157 ) Bad ( 63 ) Re…" at bounding box center [474, 227] width 740 height 410
drag, startPoint x: 352, startPoint y: 42, endPoint x: 296, endPoint y: 41, distance: 56.2
click at [295, 41] on div "Back" at bounding box center [474, 36] width 740 height 12
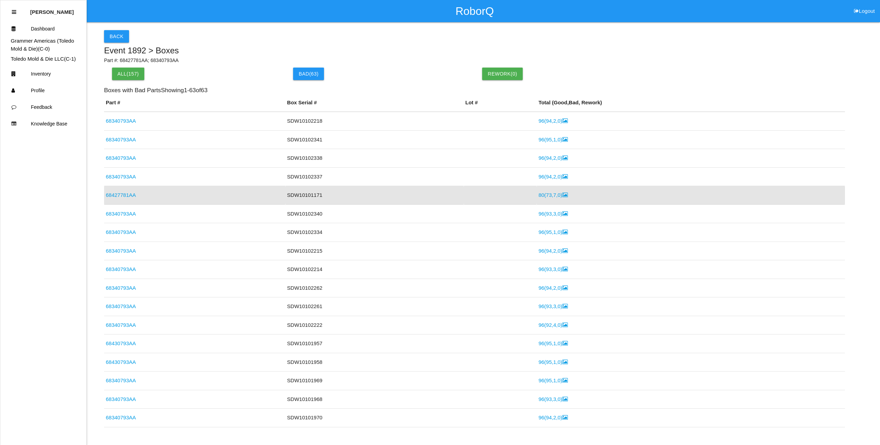
drag, startPoint x: 371, startPoint y: 41, endPoint x: 323, endPoint y: 41, distance: 47.8
click at [321, 41] on div "Back" at bounding box center [474, 36] width 740 height 12
drag, startPoint x: 413, startPoint y: 39, endPoint x: 404, endPoint y: 42, distance: 9.4
click at [382, 41] on div "Back" at bounding box center [474, 36] width 740 height 12
drag, startPoint x: 433, startPoint y: 43, endPoint x: 406, endPoint y: 43, distance: 27.0
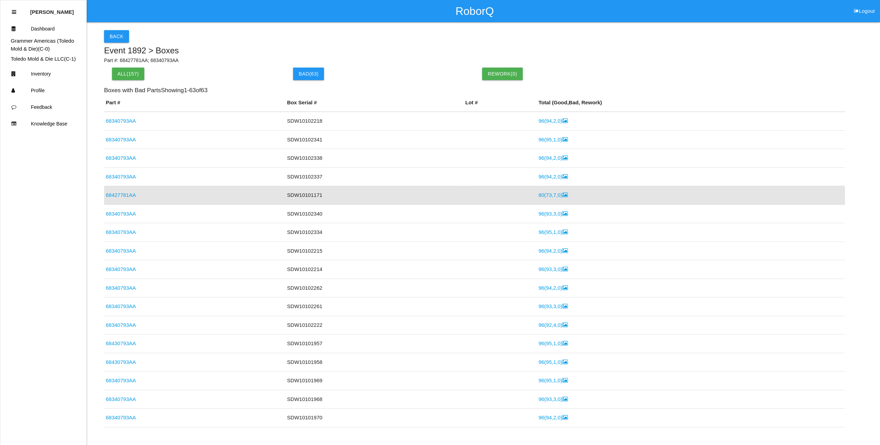
click at [406, 43] on div "Back Event 1892 > Boxes Part #: 68427781AA; 68340793AA All( 157 ) Bad ( 63 ) Re…" at bounding box center [474, 227] width 740 height 410
click at [241, 44] on div "Back Event 1892 > Boxes Part #: 68427781AA; 68340793AA All( 157 ) Bad ( 63 ) Re…" at bounding box center [474, 227] width 740 height 410
drag, startPoint x: 270, startPoint y: 44, endPoint x: 234, endPoint y: 42, distance: 36.8
click at [234, 42] on div "Back Event 1892 > Boxes Part #: 68427781AA; 68340793AA All( 157 ) Bad ( 63 ) Re…" at bounding box center [474, 227] width 740 height 410
click at [125, 34] on button "Back" at bounding box center [116, 36] width 25 height 12
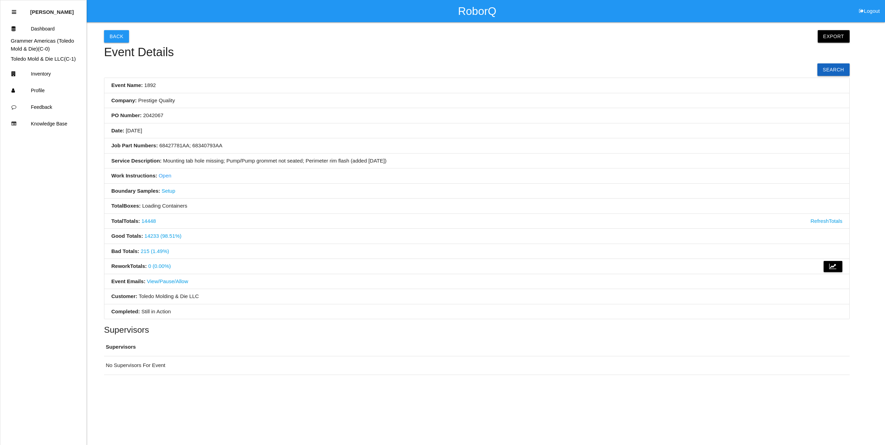
click at [243, 51] on h4 "Event Details" at bounding box center [476, 52] width 745 height 13
drag, startPoint x: 279, startPoint y: 55, endPoint x: 162, endPoint y: 45, distance: 118.0
click at [231, 52] on h4 "Event Details" at bounding box center [476, 52] width 745 height 13
click at [113, 36] on button "Back" at bounding box center [116, 36] width 25 height 12
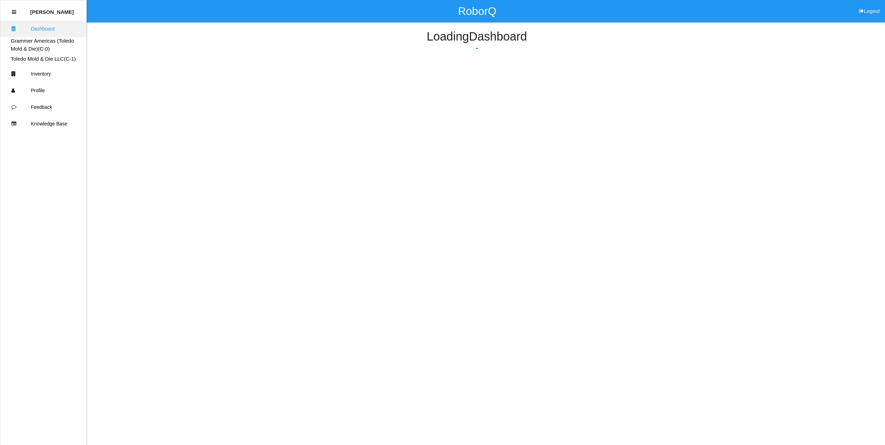
click at [21, 28] on link "Dashboard" at bounding box center [43, 28] width 86 height 17
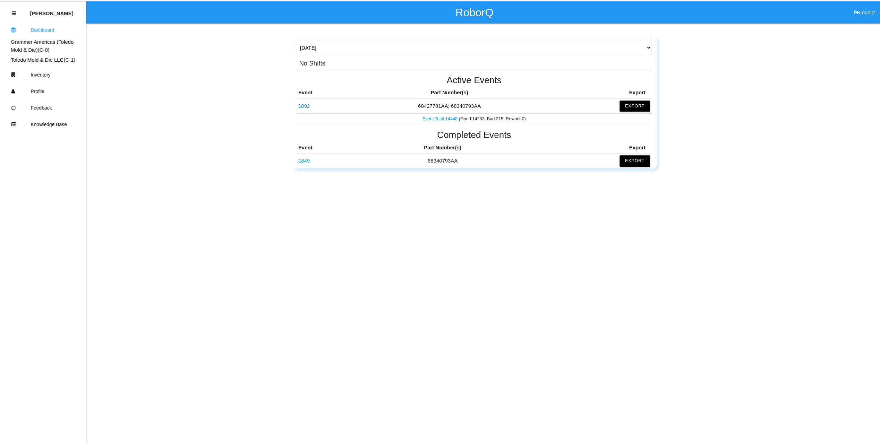
scroll to position [77, 0]
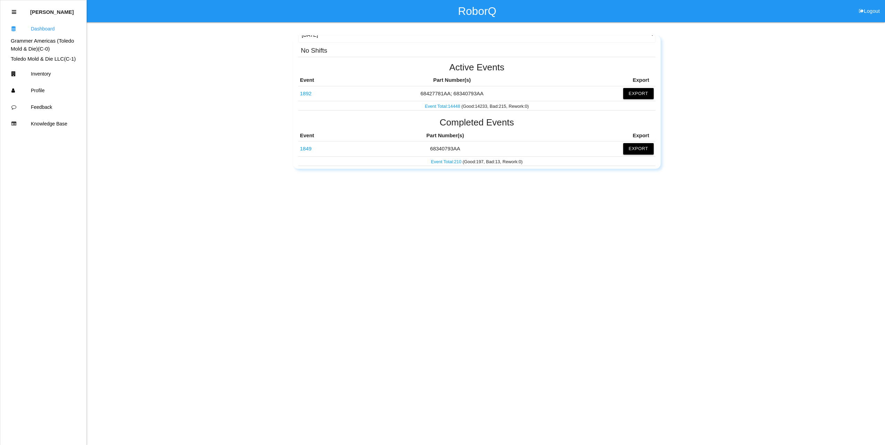
click at [366, 129] on div "Completed Events Event Part Number(s) Export 1849 68340793AA Export Event Total…" at bounding box center [476, 142] width 357 height 49
click at [304, 147] on link "1849" at bounding box center [305, 149] width 11 height 6
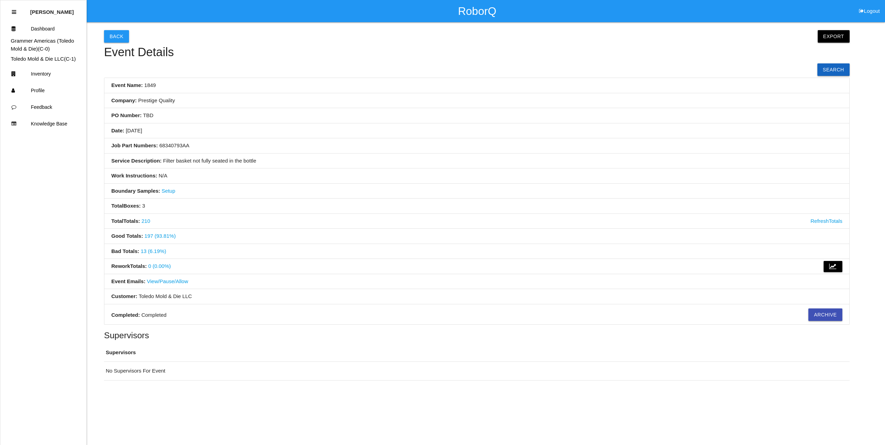
click at [293, 205] on li "Total Boxes : 3" at bounding box center [476, 206] width 745 height 15
click at [156, 251] on link "13 (6.19%)" at bounding box center [153, 251] width 25 height 6
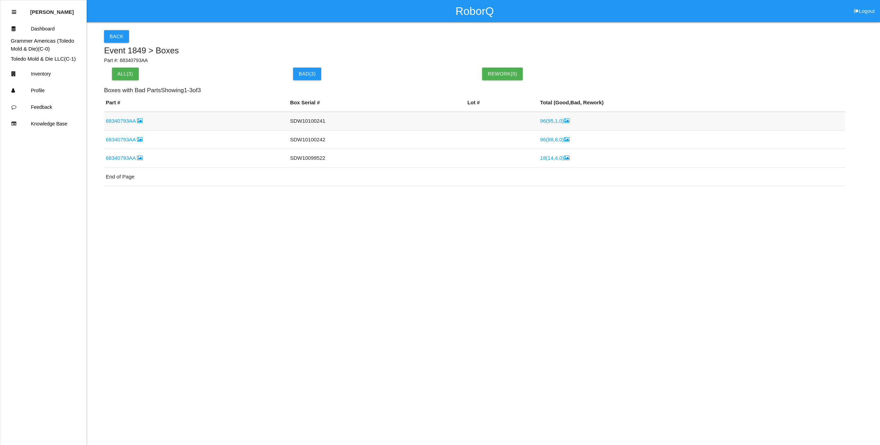
click at [540, 124] on link "96 ( 95 , 1 , 0 )" at bounding box center [554, 121] width 29 height 6
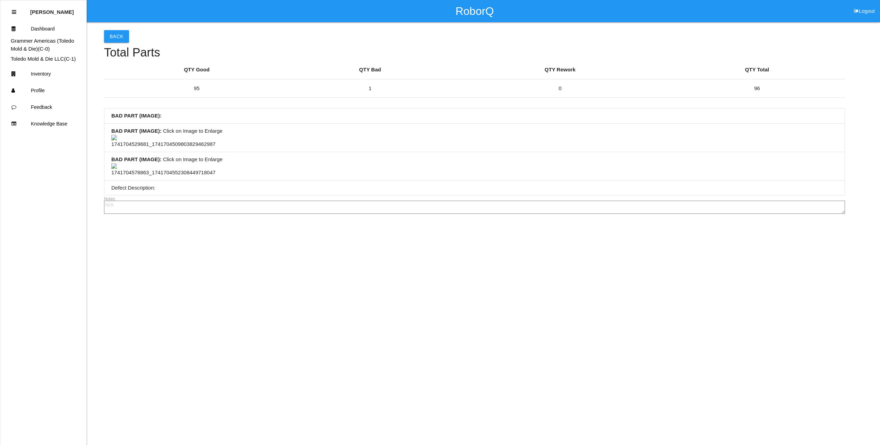
click at [158, 148] on img at bounding box center [163, 142] width 104 height 14
click at [258, 143] on img at bounding box center [184, 139] width 147 height 8
click at [164, 177] on img at bounding box center [163, 170] width 104 height 14
click at [258, 171] on img at bounding box center [184, 167] width 147 height 8
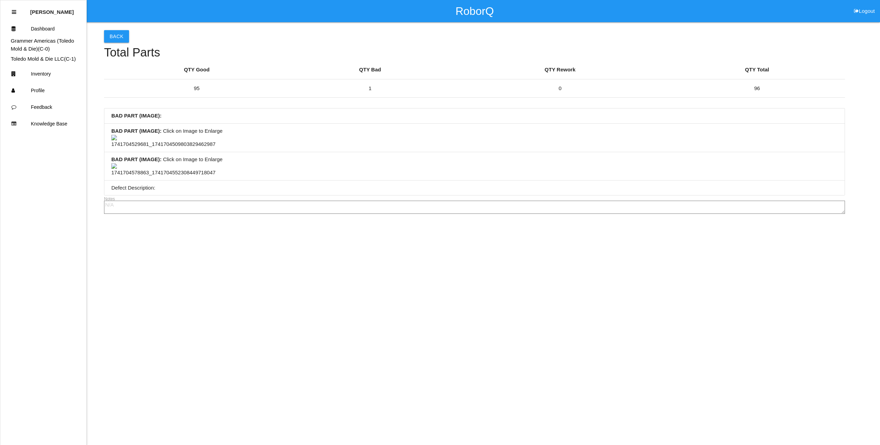
scroll to position [0, 0]
click at [125, 43] on div "Back Total Parts QTY Good QTY Bad QTY Rework QTY Total 95 1 0 96 BAD PART (IMAG…" at bounding box center [474, 119] width 740 height 194
click at [123, 40] on button "Back" at bounding box center [116, 36] width 25 height 12
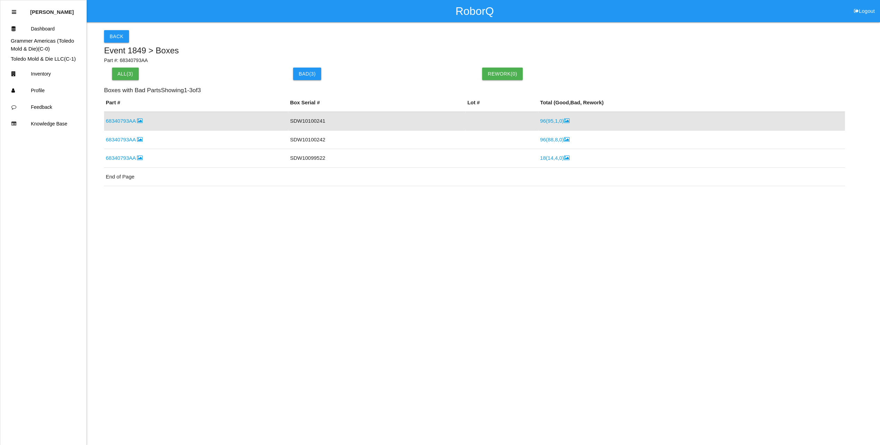
click at [555, 140] on link "96 ( 88 , 8 , 0 )" at bounding box center [554, 140] width 29 height 6
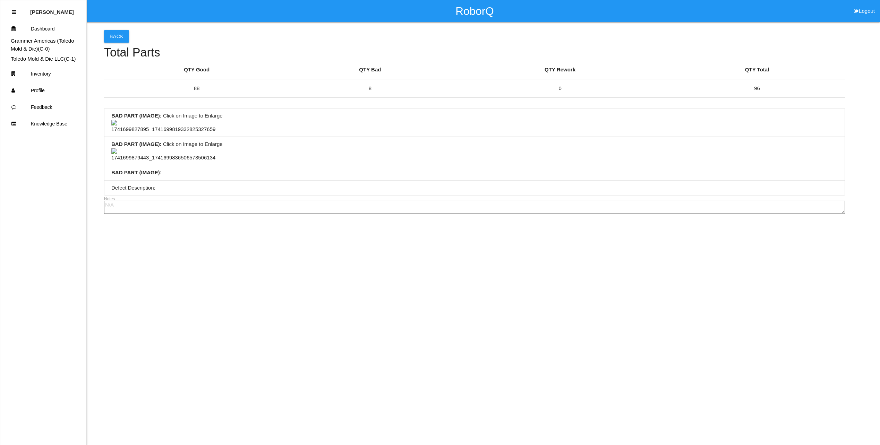
scroll to position [60, 0]
click at [156, 162] on img at bounding box center [163, 155] width 104 height 14
click at [258, 156] on img at bounding box center [184, 152] width 147 height 8
click at [116, 35] on button "Back" at bounding box center [116, 36] width 25 height 12
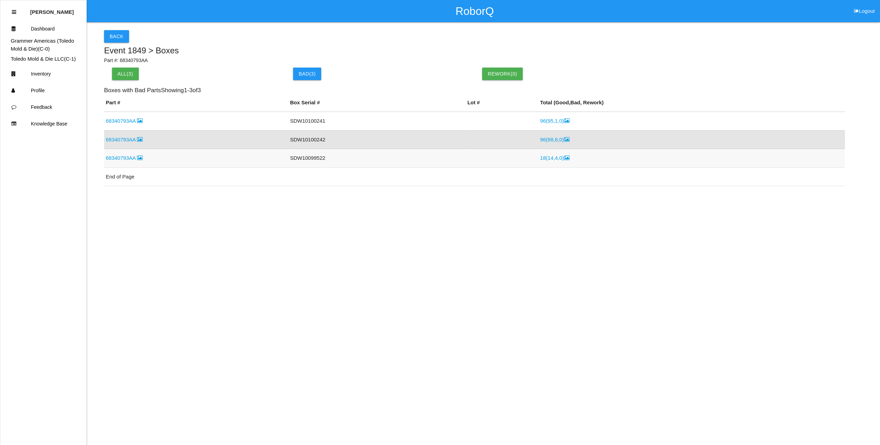
click at [544, 156] on link "18 ( 14 , 4 , 0 )" at bounding box center [554, 158] width 29 height 6
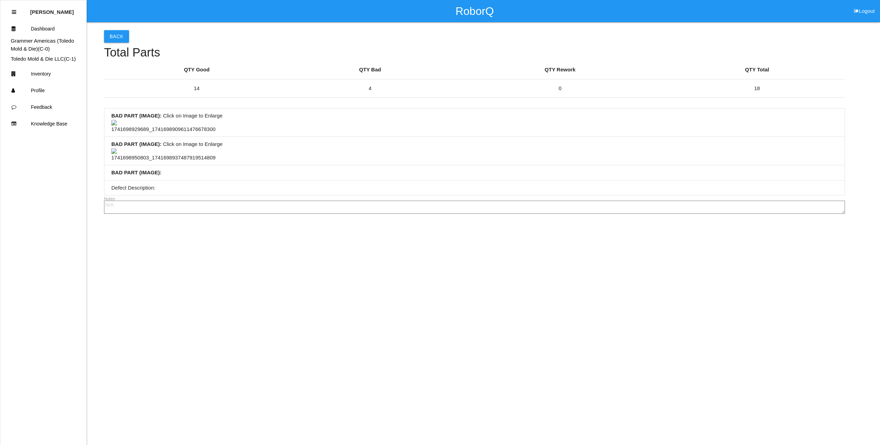
click at [175, 133] on img at bounding box center [163, 127] width 104 height 14
click at [115, 38] on button "Back" at bounding box center [116, 36] width 25 height 12
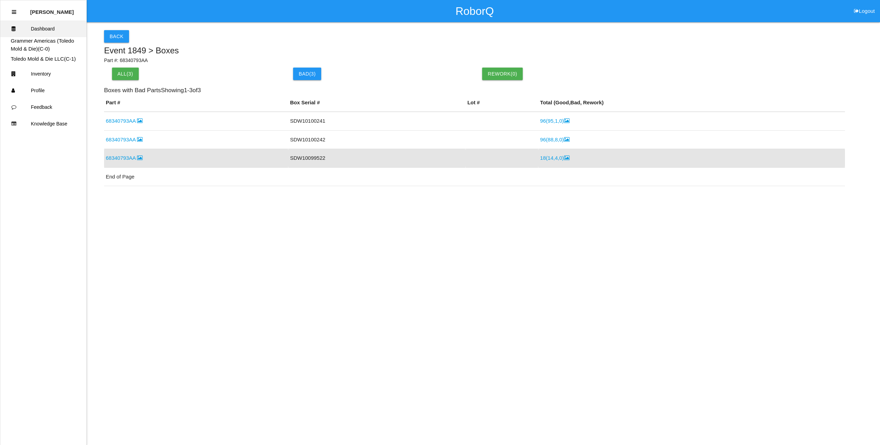
click at [41, 28] on link "Dashboard" at bounding box center [43, 28] width 86 height 17
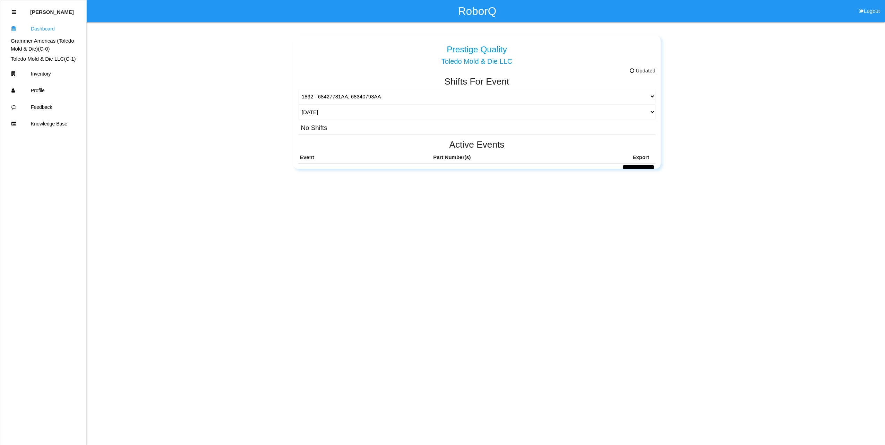
click at [383, 50] on div "Prestige Quality" at bounding box center [476, 48] width 357 height 18
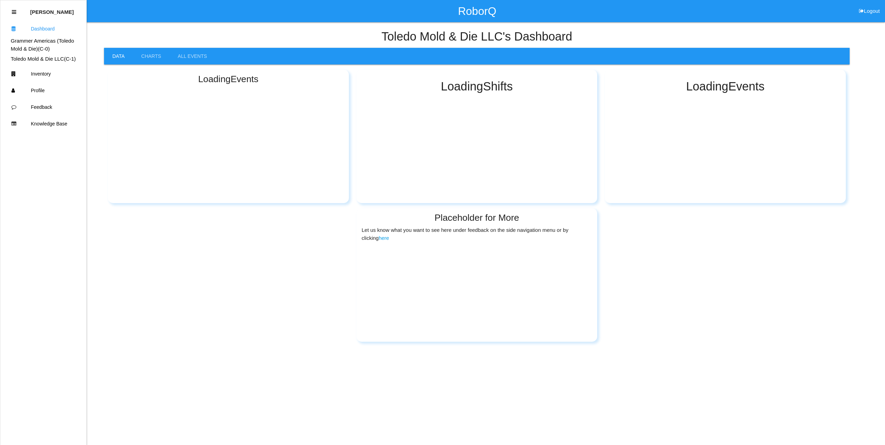
drag, startPoint x: 393, startPoint y: 50, endPoint x: 308, endPoint y: 54, distance: 85.8
click at [308, 54] on ul "Data Charts All Events" at bounding box center [476, 56] width 745 height 17
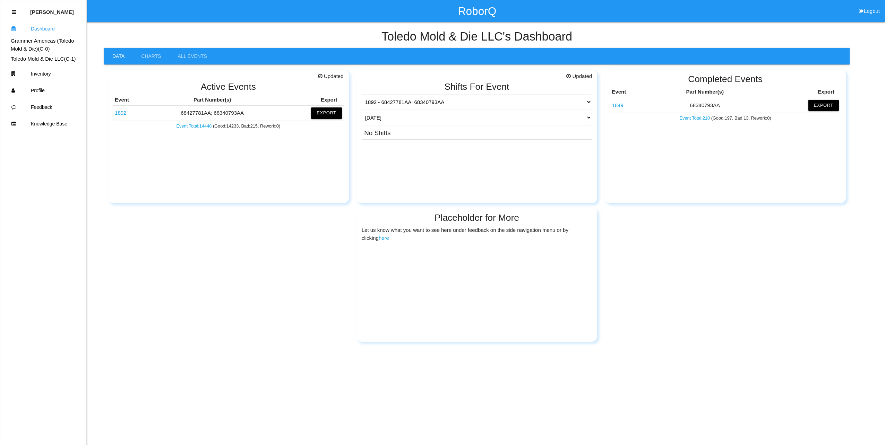
drag, startPoint x: 327, startPoint y: 45, endPoint x: 282, endPoint y: 43, distance: 44.8
click at [282, 43] on div "Toledo Mold & Die LLC 's Dashboard Data Charts All Events Updated Active Events…" at bounding box center [476, 186] width 745 height 312
drag, startPoint x: 282, startPoint y: 43, endPoint x: 332, endPoint y: 29, distance: 51.3
click at [307, 33] on h4 "Toledo Mold & Die LLC 's Dashboard" at bounding box center [476, 36] width 745 height 13
click at [154, 56] on link "Charts" at bounding box center [151, 56] width 36 height 17
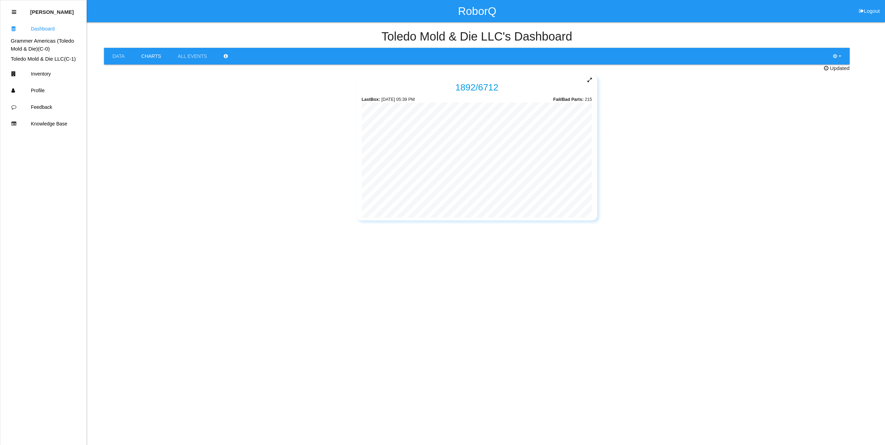
click at [298, 168] on div "Updated 1892 / 6712 Last Box : [DATE] 05:39 PM Fail/Bad Parts: 215" at bounding box center [476, 144] width 745 height 161
click at [589, 79] on icon at bounding box center [589, 78] width 5 height 3
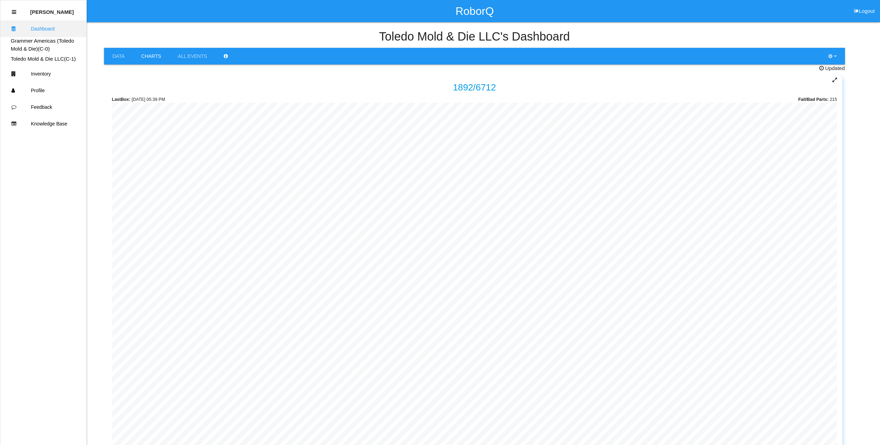
drag, startPoint x: 57, startPoint y: 30, endPoint x: 59, endPoint y: 33, distance: 3.7
click at [57, 30] on link "Dashboard" at bounding box center [43, 28] width 86 height 17
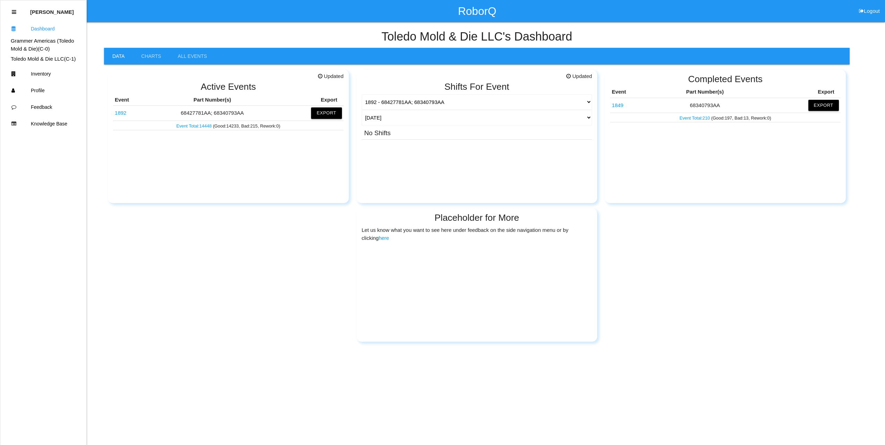
click at [194, 166] on div "Updated Active Events Event Part Number(s) Export 1892 68427781AA; 68340793AA E…" at bounding box center [228, 136] width 241 height 133
drag, startPoint x: 267, startPoint y: 173, endPoint x: 214, endPoint y: 172, distance: 53.1
click at [214, 172] on div "Updated Active Events Event Part Number(s) Export 1892 68427781AA; 68340793AA E…" at bounding box center [228, 136] width 241 height 133
drag, startPoint x: 282, startPoint y: 171, endPoint x: 236, endPoint y: 170, distance: 45.8
click at [236, 170] on div "Updated Active Events Event Part Number(s) Export 1892 68427781AA; 68340793AA E…" at bounding box center [228, 136] width 241 height 133
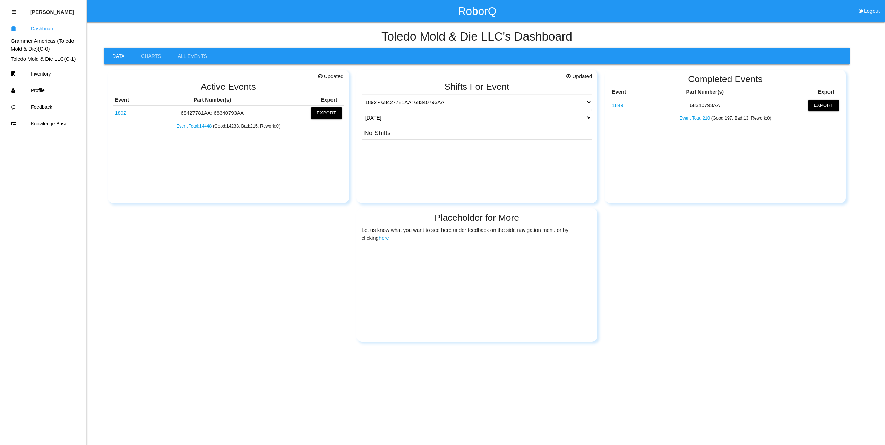
drag, startPoint x: 294, startPoint y: 170, endPoint x: 243, endPoint y: 171, distance: 51.0
click at [243, 171] on div "Updated Active Events Event Part Number(s) Export 1892 68427781AA; 68340793AA E…" at bounding box center [228, 136] width 241 height 133
